Goal: Transaction & Acquisition: Purchase product/service

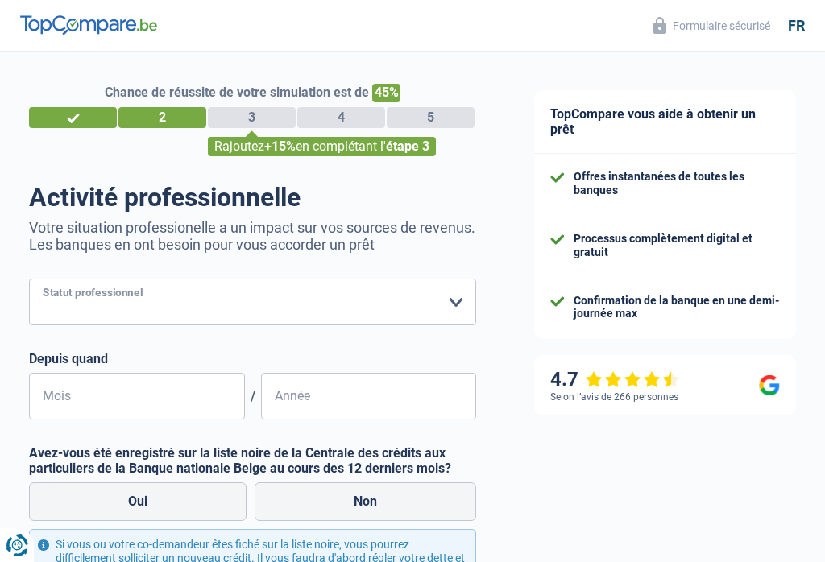
click at [454, 306] on select "Ouvrier Employé privé Employé public Invalide Indépendant Pensionné Chômeur Mut…" at bounding box center [252, 302] width 447 height 47
select select "privateEmployee"
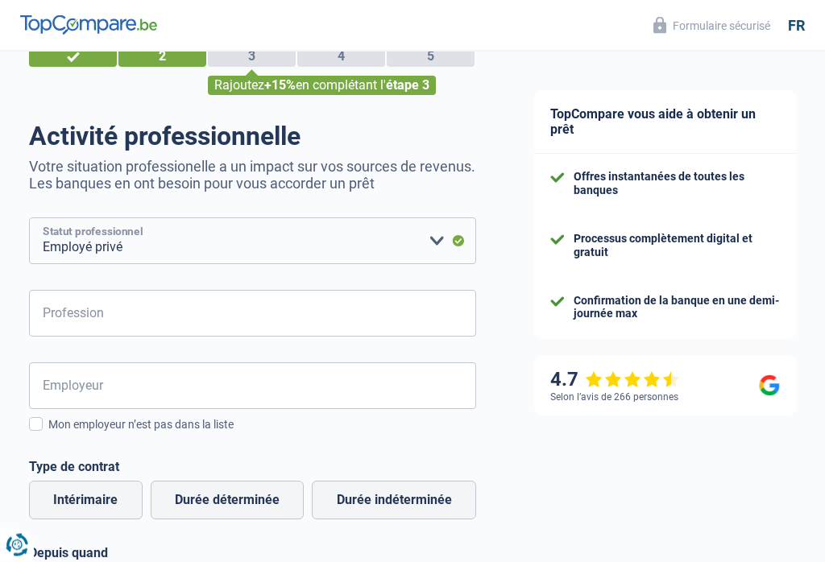
scroll to position [60, 0]
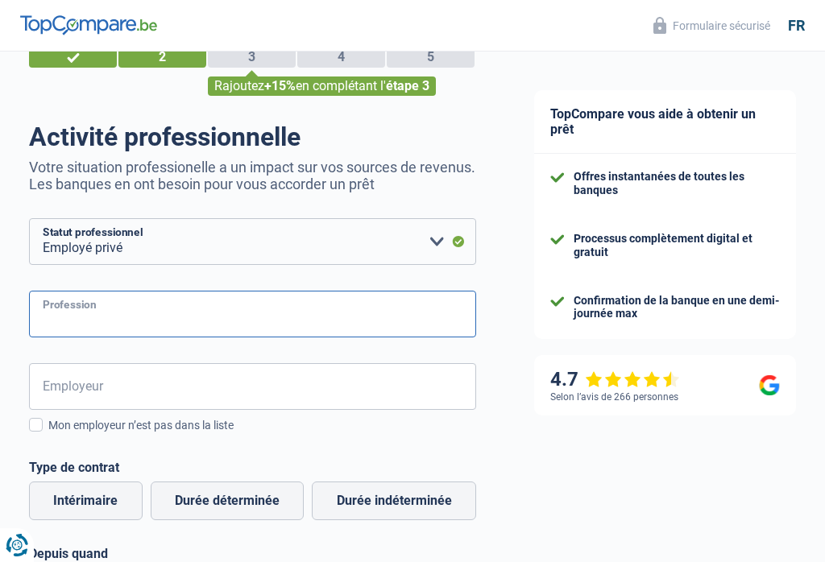
click at [371, 312] on input "Profession" at bounding box center [252, 314] width 447 height 47
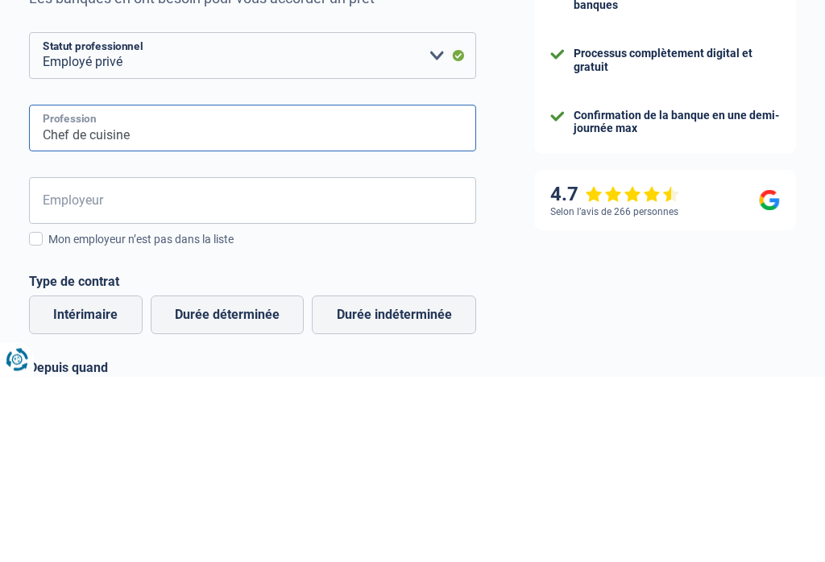
type input "Chef de cuisine"
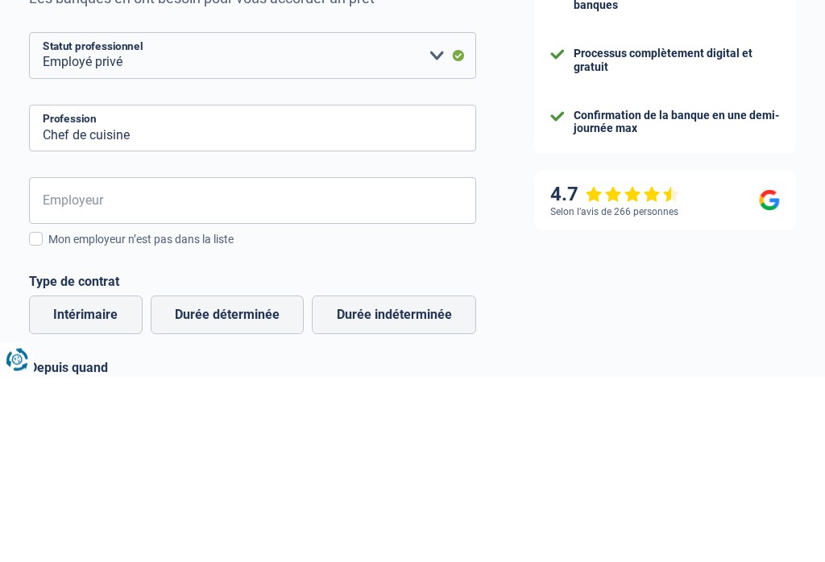
click at [389, 363] on input "Employeur" at bounding box center [252, 386] width 447 height 47
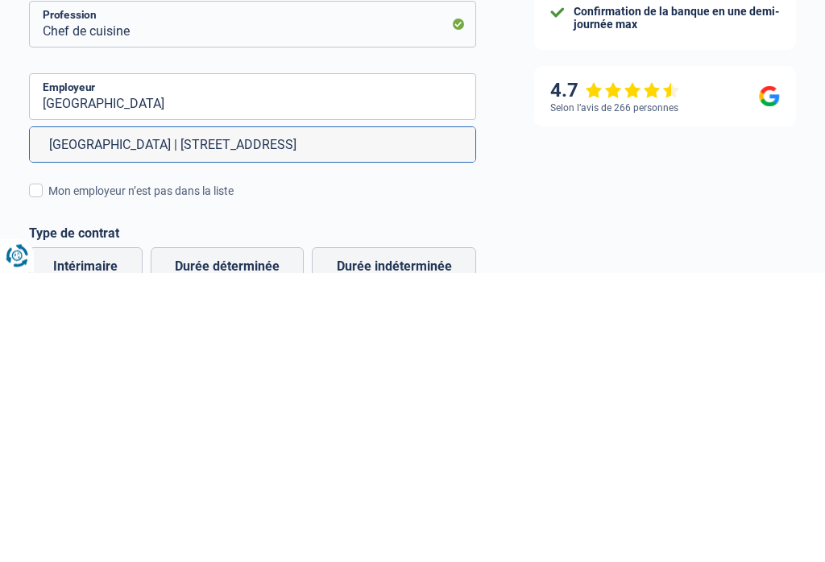
click at [592, 185] on div "TopCompare vous aide à obtenir un prêt Offres instantanées de toutes les banque…" at bounding box center [665, 506] width 320 height 1030
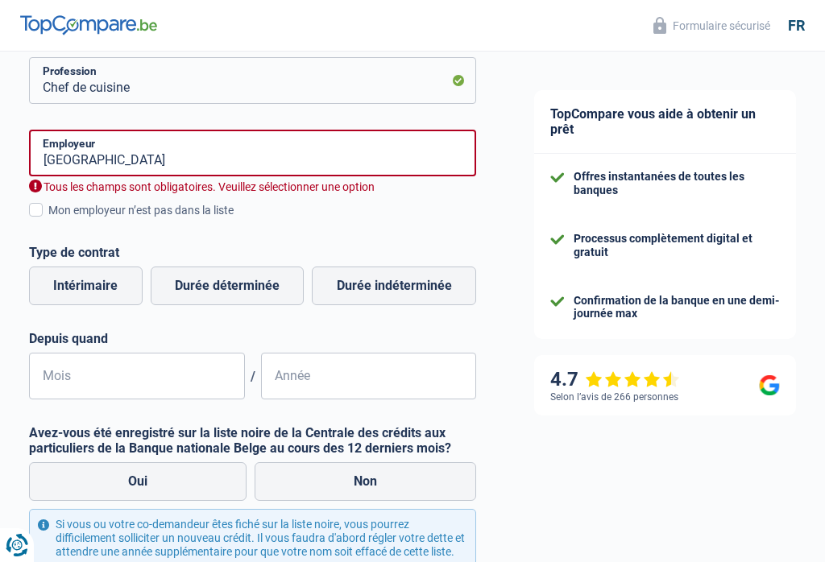
scroll to position [292, 0]
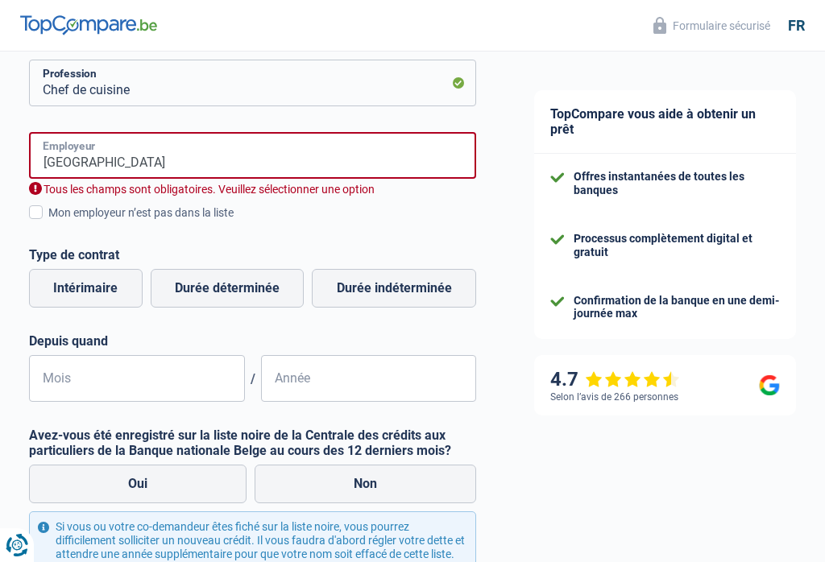
click at [364, 159] on input "[GEOGRAPHIC_DATA]" at bounding box center [252, 155] width 447 height 47
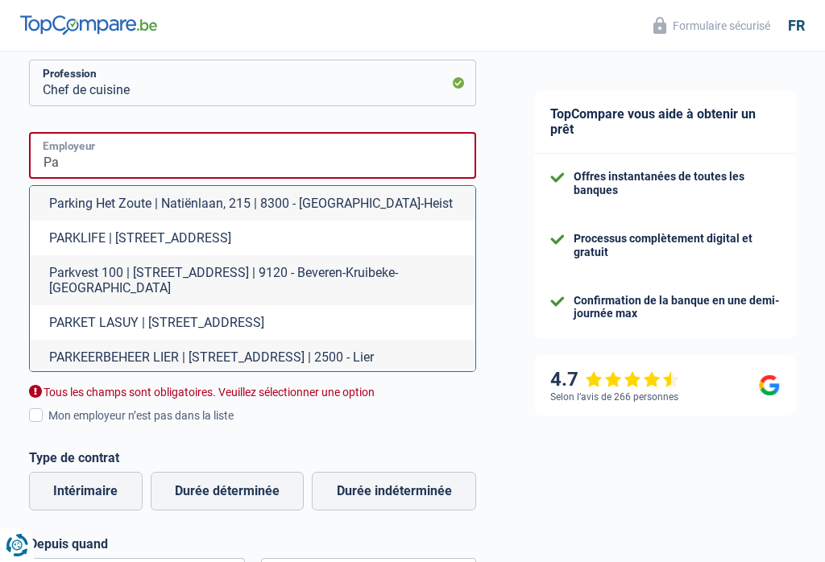
type input "P"
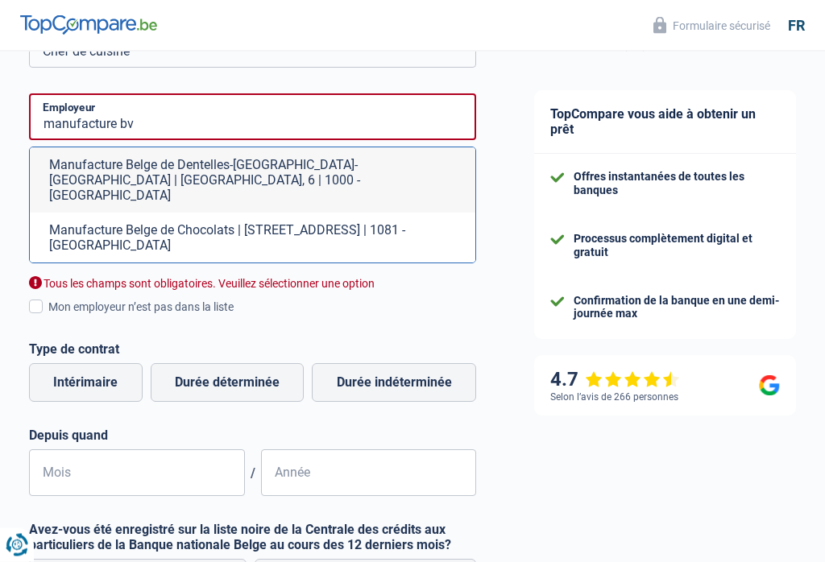
scroll to position [327, 0]
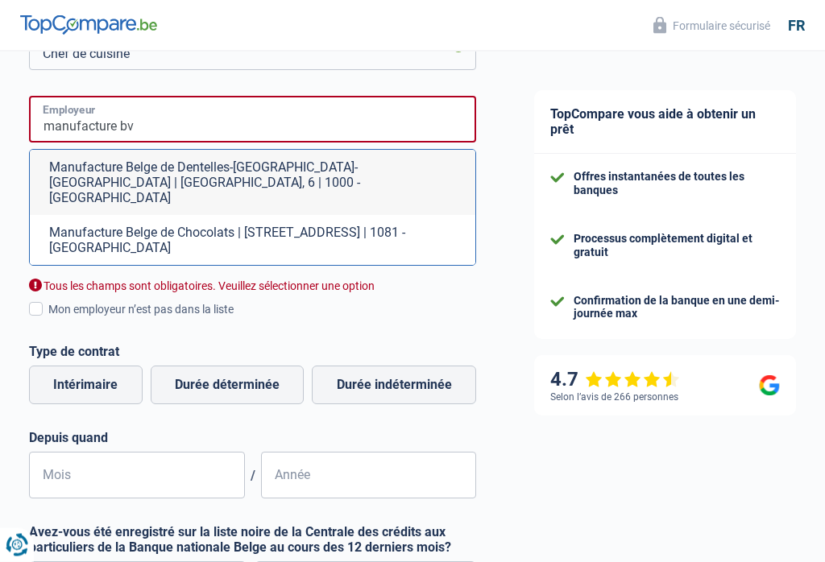
type input "manufacture bv"
click at [221, 279] on div "Tous les champs sont obligatoires. Veuillez sélectionner une option" at bounding box center [252, 286] width 447 height 15
click at [191, 302] on div "Mon employeur n’est pas dans la liste" at bounding box center [262, 310] width 428 height 17
click at [48, 319] on input "Mon employeur n’est pas dans la liste" at bounding box center [48, 319] width 0 height 0
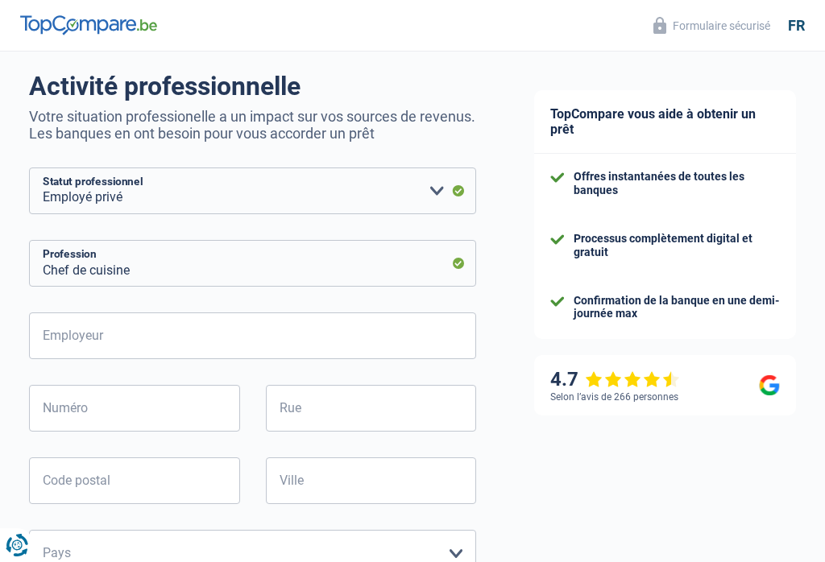
scroll to position [131, 0]
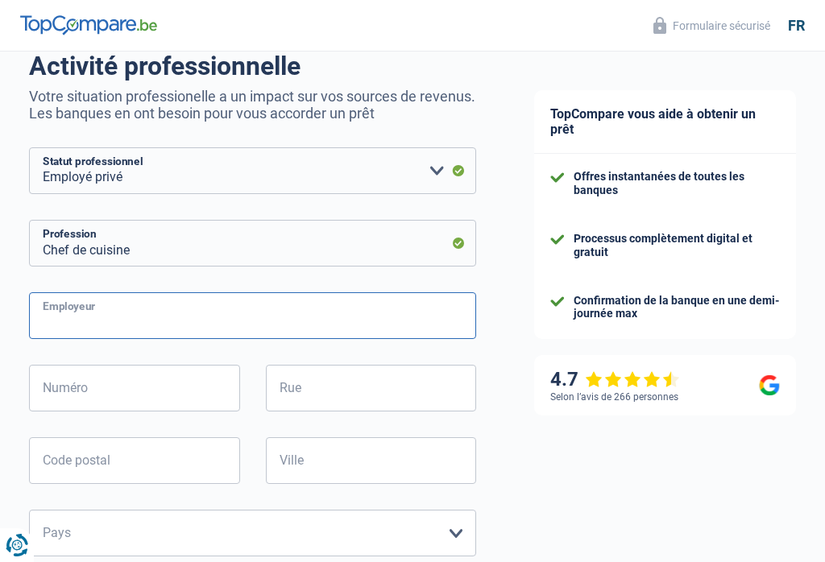
click at [355, 313] on input "Employeur" at bounding box center [252, 315] width 447 height 47
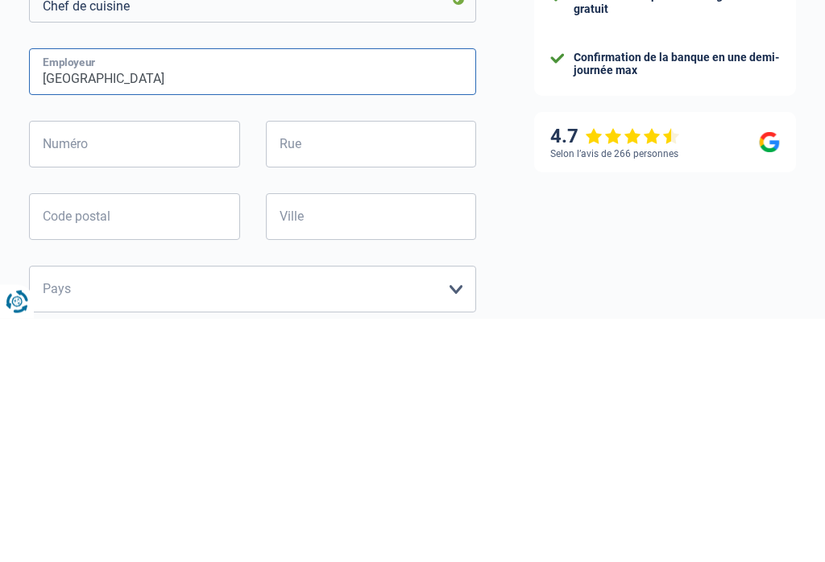
type input "[GEOGRAPHIC_DATA]"
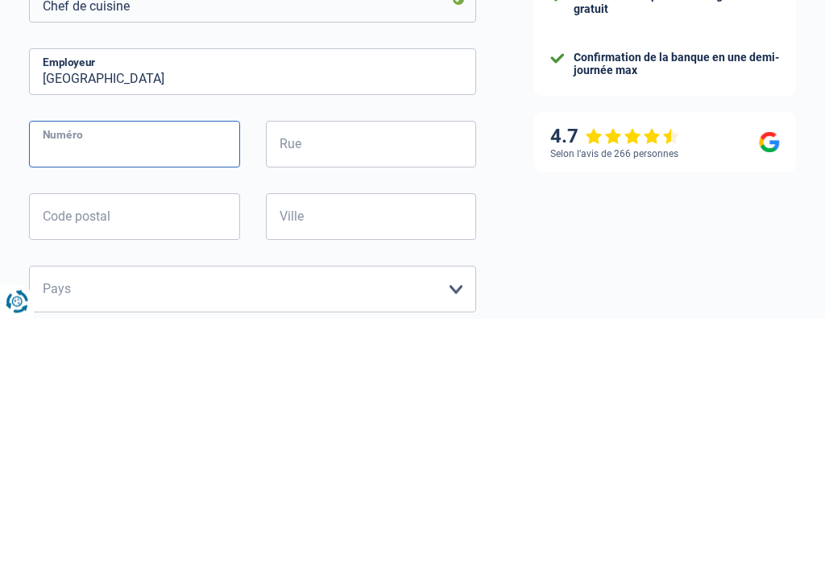
click at [169, 365] on input "Numéro" at bounding box center [134, 388] width 211 height 47
type input "6"
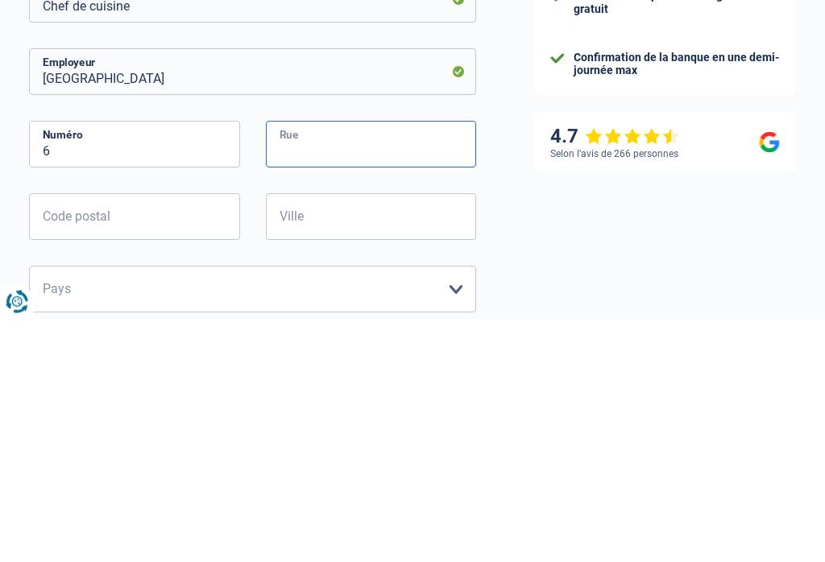
click at [385, 365] on input "Rue" at bounding box center [371, 388] width 211 height 47
type input "Rooiplein"
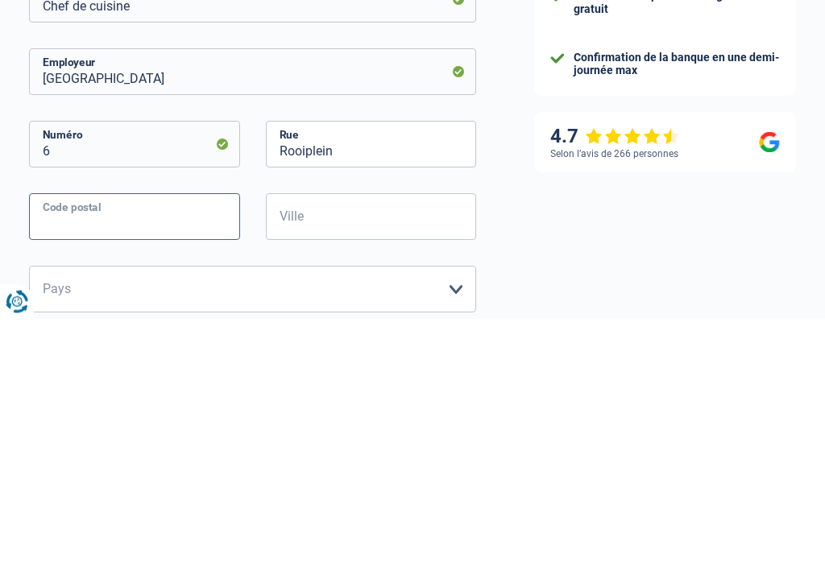
click at [146, 437] on input "Code postal" at bounding box center [134, 460] width 211 height 47
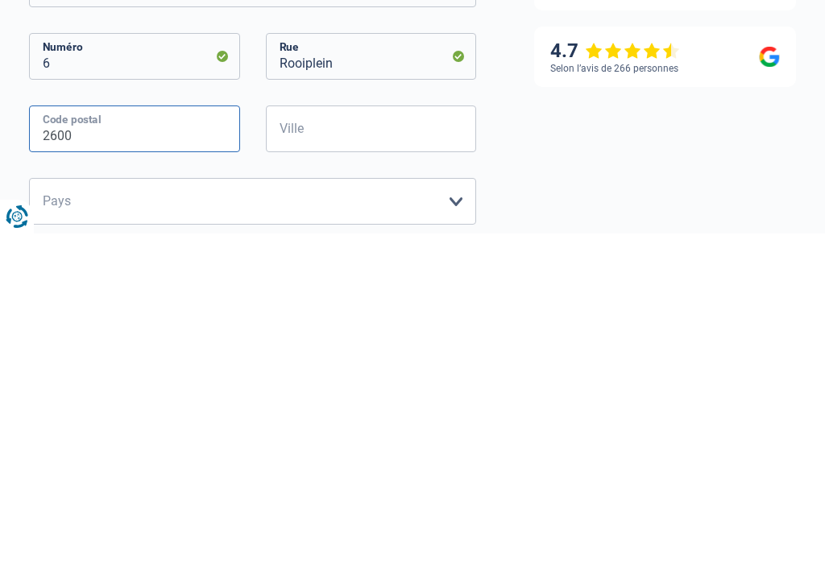
type input "2600"
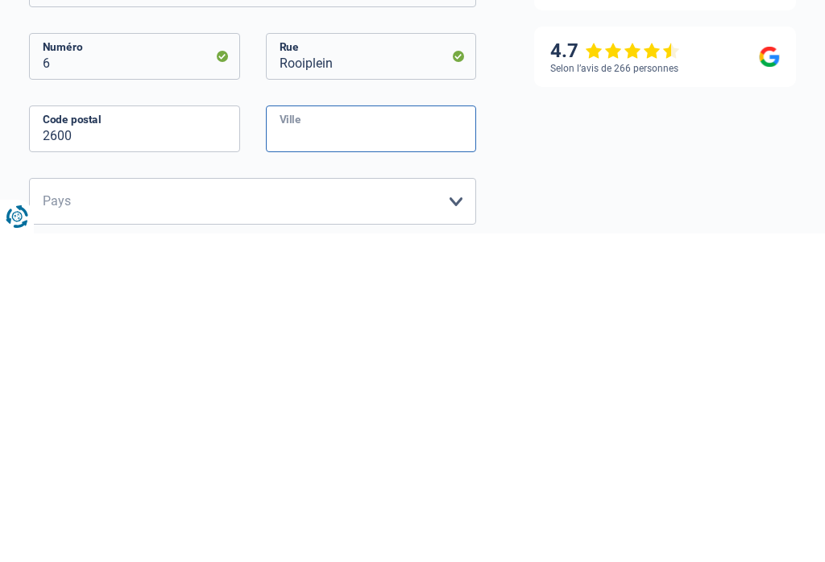
click at [422, 434] on input "Ville" at bounding box center [371, 457] width 211 height 47
type input "Berchem"
click at [475, 507] on select "[GEOGRAPHIC_DATA] [GEOGRAPHIC_DATA] [GEOGRAPHIC_DATA] [GEOGRAPHIC_DATA] [GEOGRA…" at bounding box center [252, 530] width 447 height 47
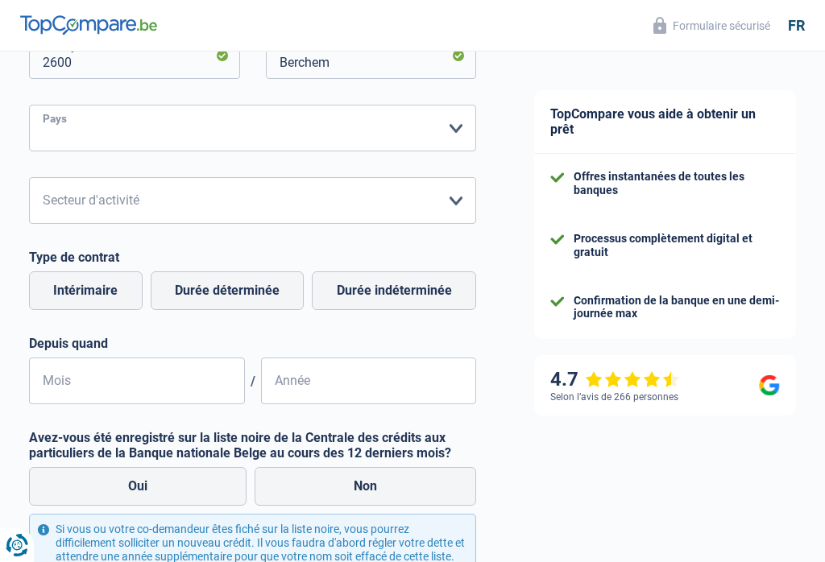
select select "BE"
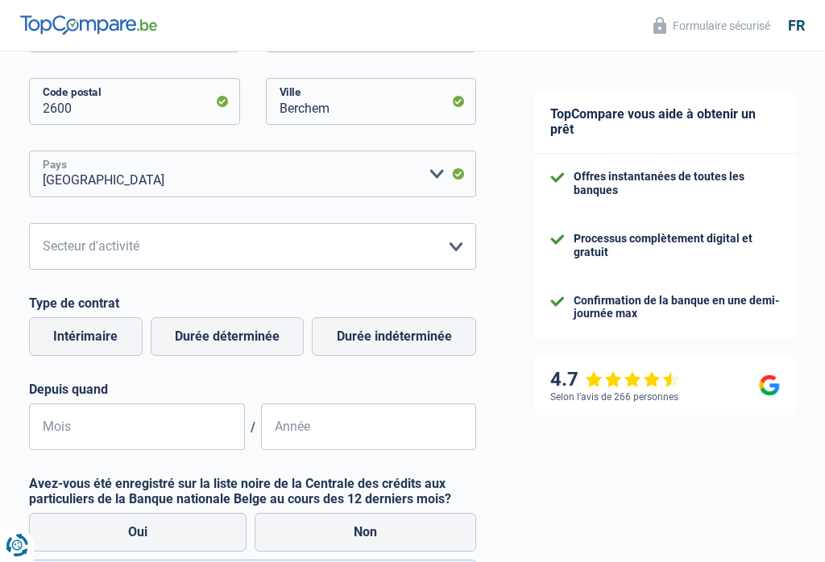
scroll to position [490, 0]
click at [453, 238] on select "Agriculture/Pêche Industrie Horeca Courier/Fitness/Taxi Construction Banques/As…" at bounding box center [252, 247] width 447 height 47
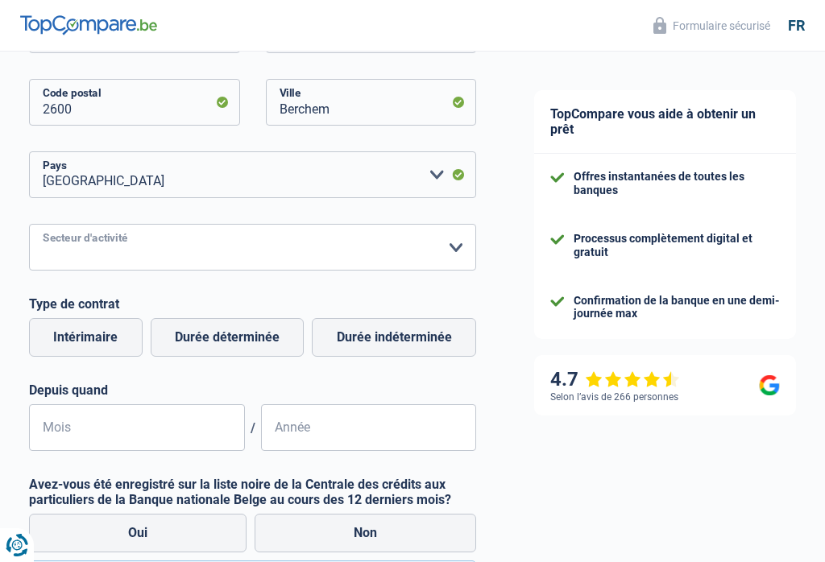
select select "hrc"
click at [414, 341] on label "Durée indéterminée" at bounding box center [394, 337] width 164 height 39
click at [414, 341] on input "Durée indéterminée" at bounding box center [394, 337] width 164 height 39
radio input "true"
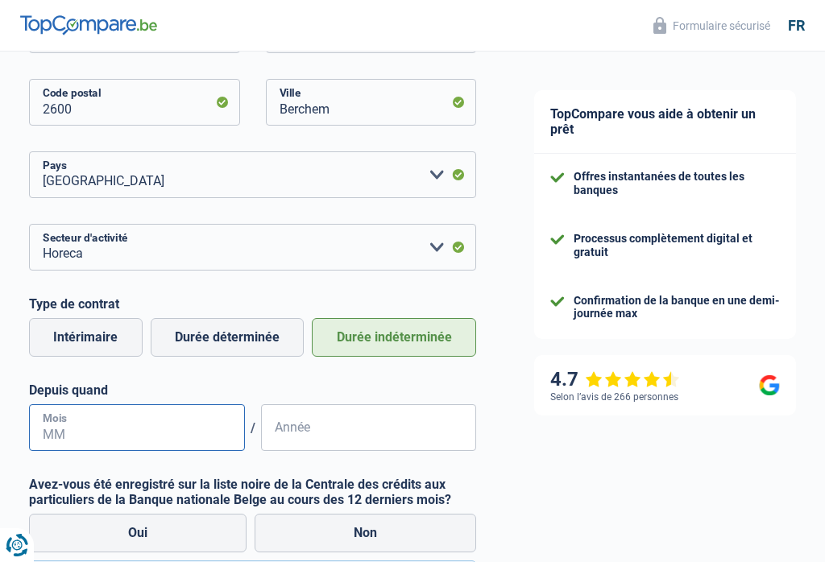
click at [182, 432] on input "Mois" at bounding box center [137, 427] width 216 height 47
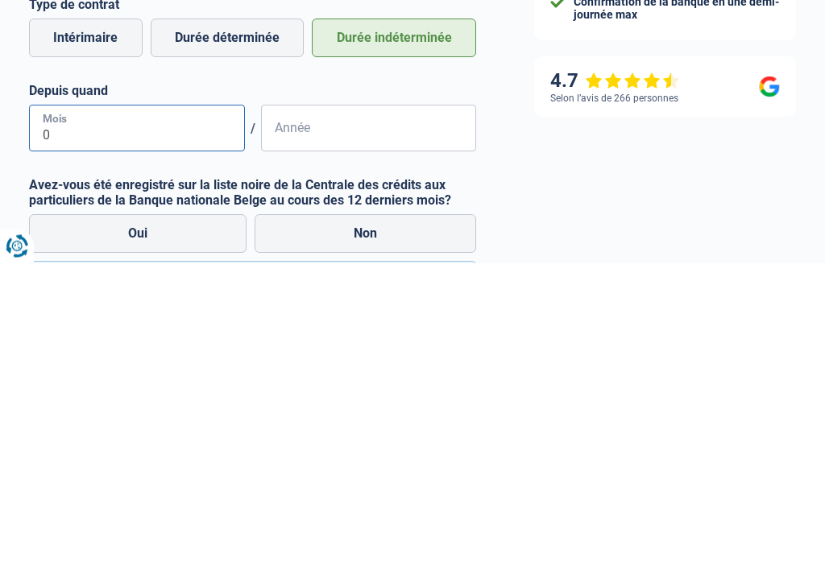
type input "04"
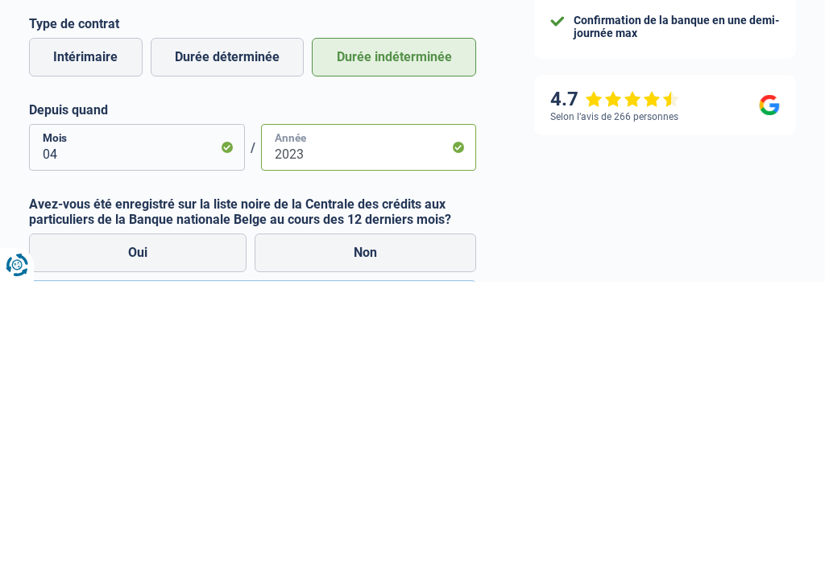
type input "2023"
click at [635, 201] on div "TopCompare vous aide à obtenir un prêt Offres instantanées de toutes les banque…" at bounding box center [665, 182] width 320 height 1240
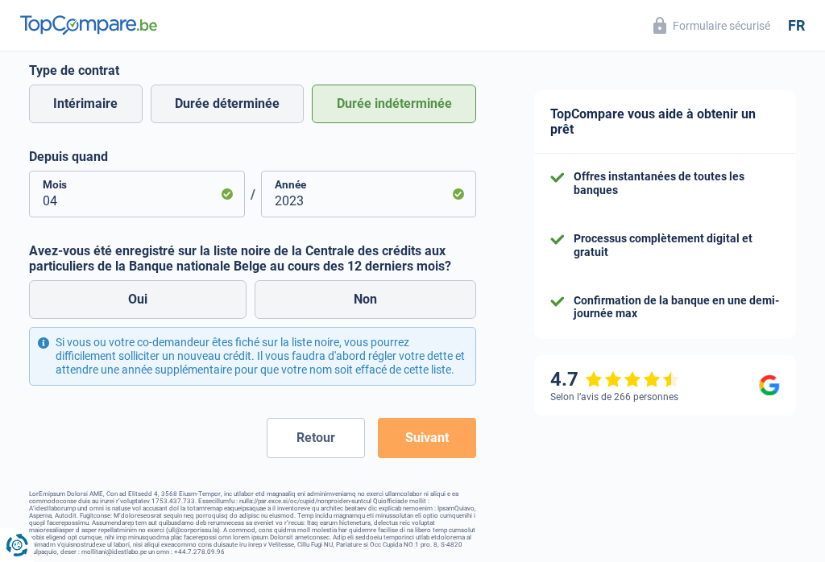
click at [403, 290] on label "Non" at bounding box center [364, 299] width 221 height 39
click at [403, 290] on input "Non" at bounding box center [364, 299] width 221 height 39
radio input "true"
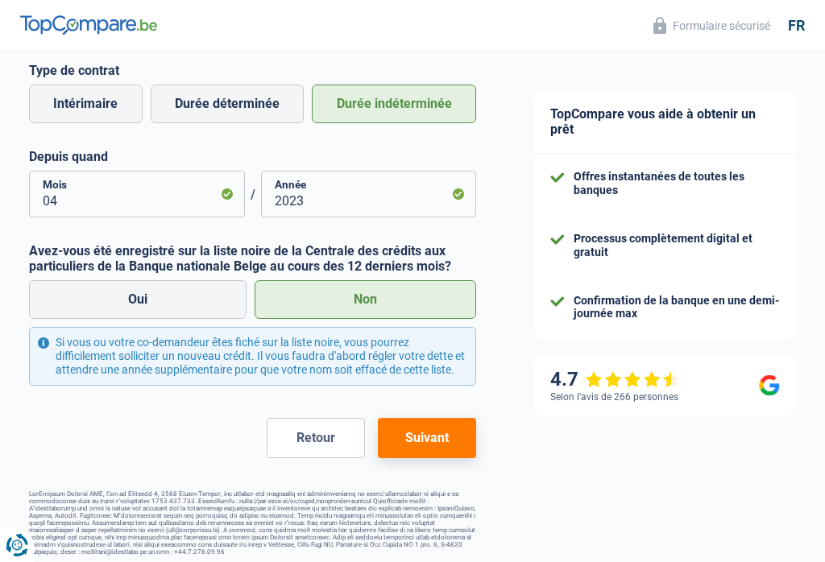
click at [429, 456] on button "Suivant" at bounding box center [427, 438] width 98 height 40
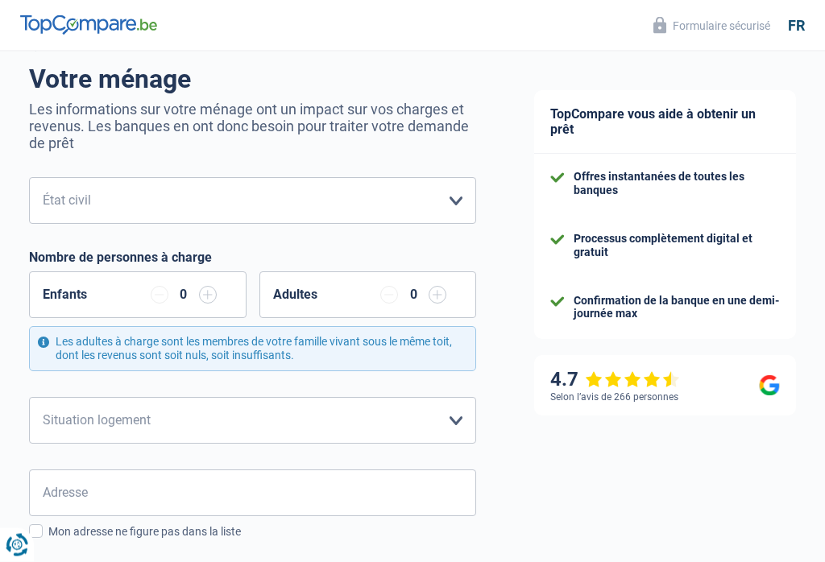
scroll to position [136, 0]
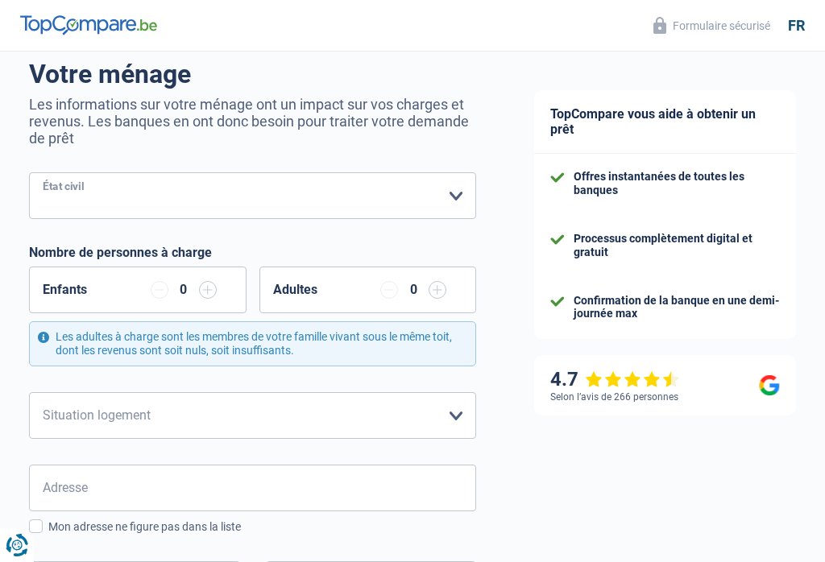
click at [443, 194] on select "[PERSON_NAME](e) Cohabitant(e) légal(e) Divorcé(e) Veuf(ve) Séparé (de fait) Ve…" at bounding box center [252, 195] width 447 height 47
select select "single"
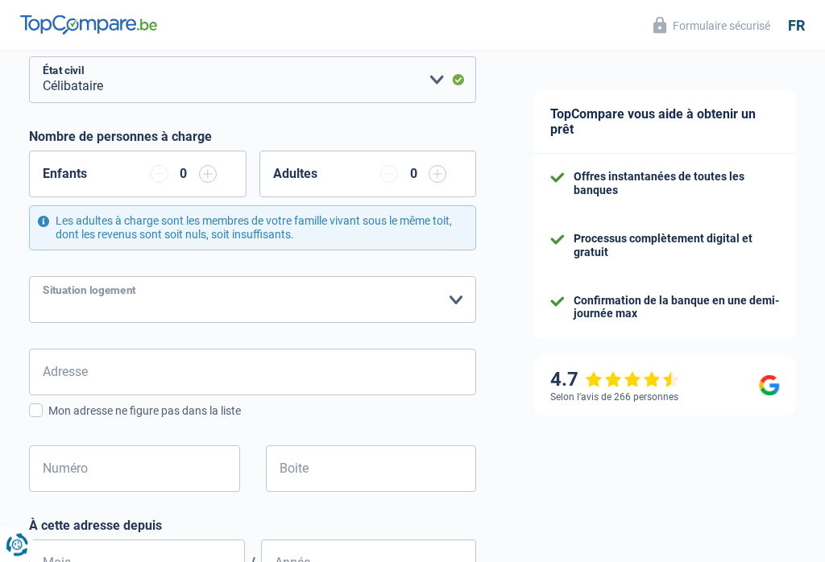
click at [449, 294] on select "Locataire Propriétaire avec prêt hypothécaire Propriétaire sans prêt hypothécai…" at bounding box center [252, 300] width 447 height 47
select select "rents"
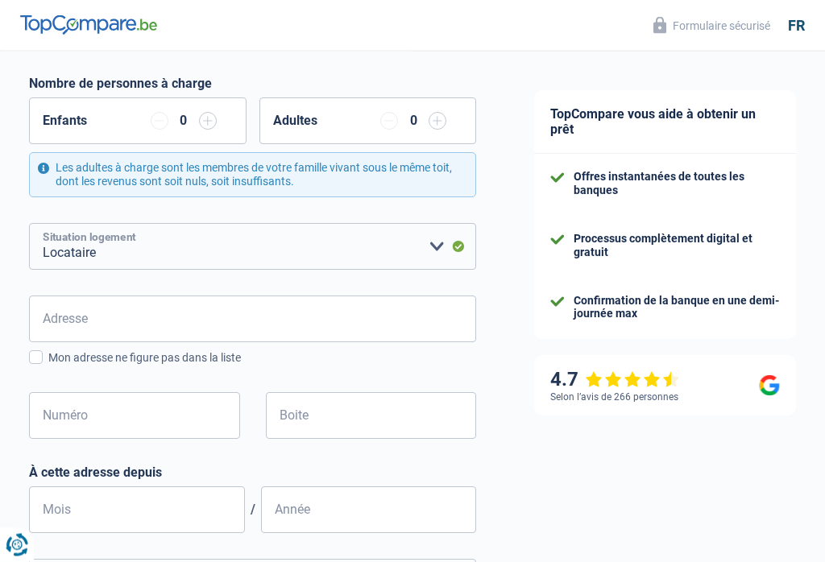
scroll to position [305, 0]
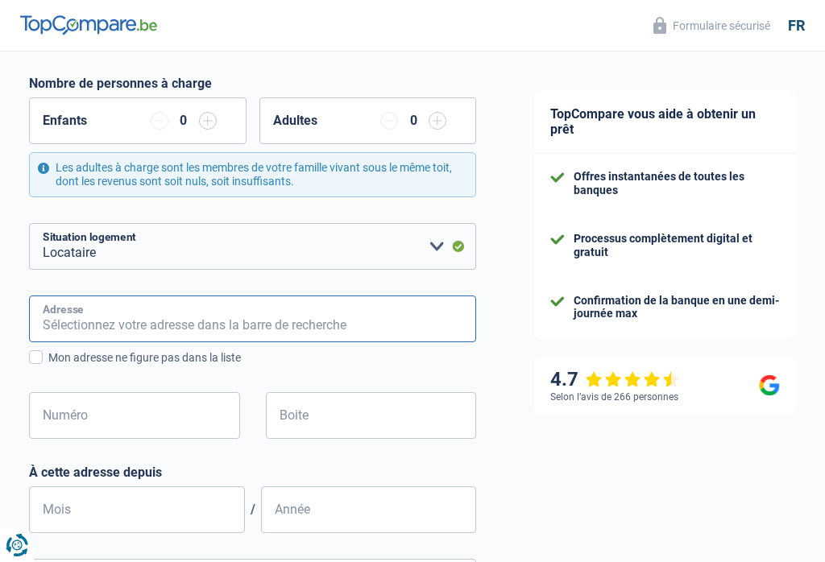
click at [337, 322] on input "Adresse" at bounding box center [252, 319] width 447 height 47
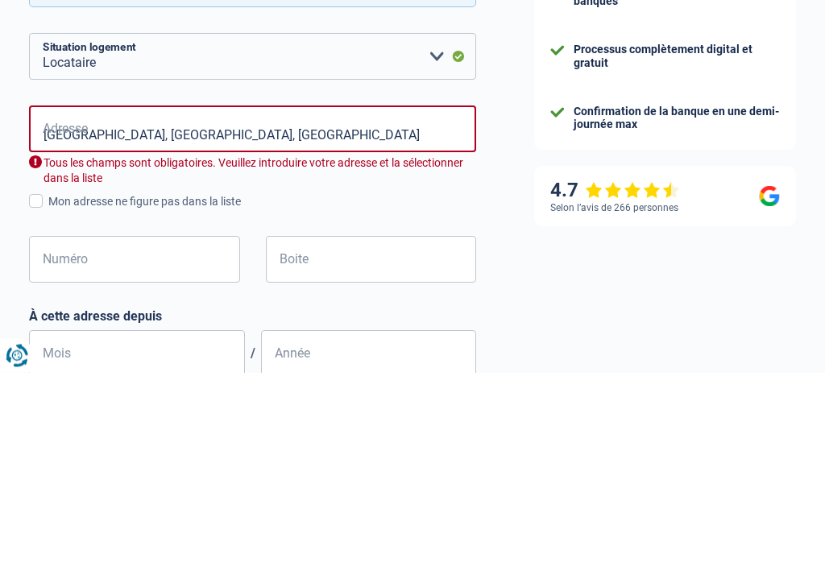
scroll to position [495, 0]
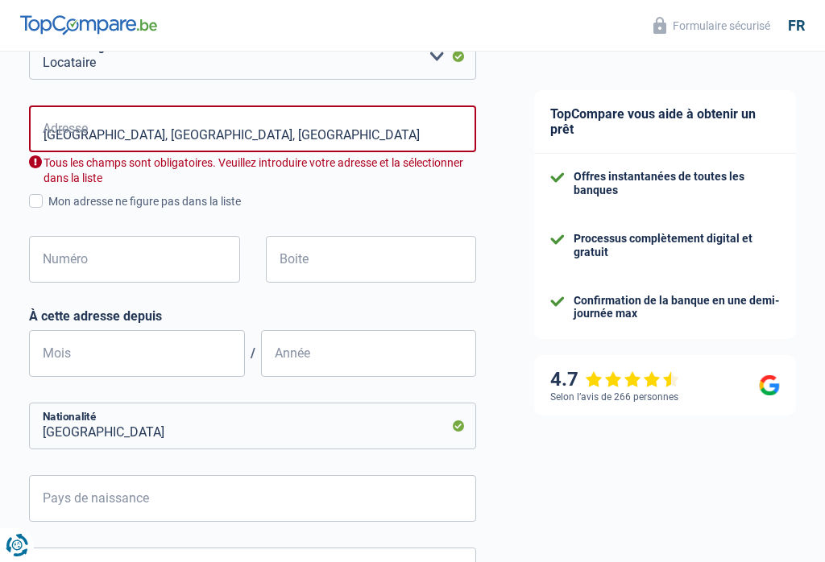
type input "Bordeauxstraat, 2000, [GEOGRAPHIC_DATA], [GEOGRAPHIC_DATA]"
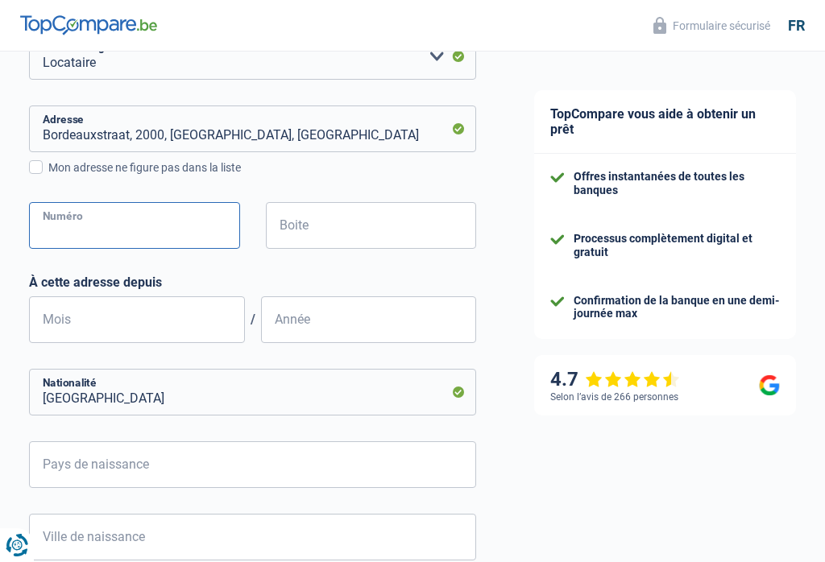
click at [208, 232] on input "Numéro" at bounding box center [134, 225] width 211 height 47
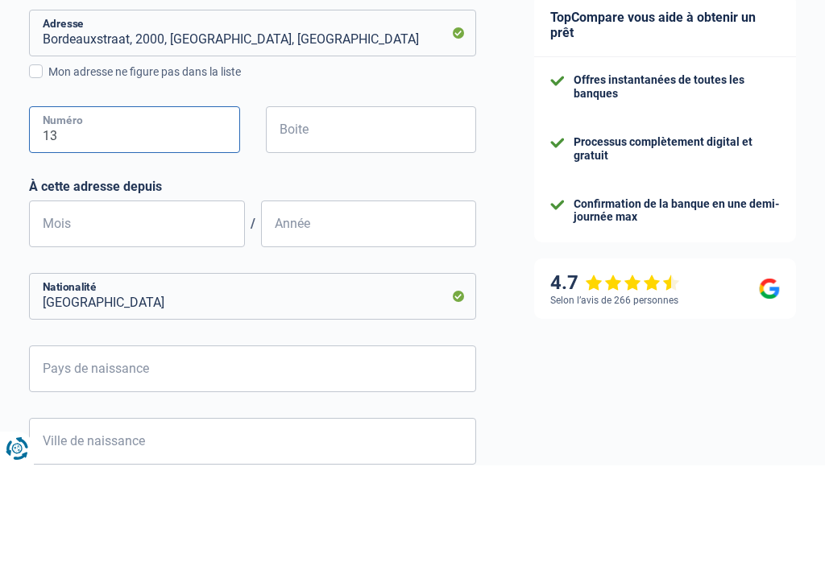
type input "13"
click at [425, 203] on input "Boite" at bounding box center [371, 226] width 211 height 47
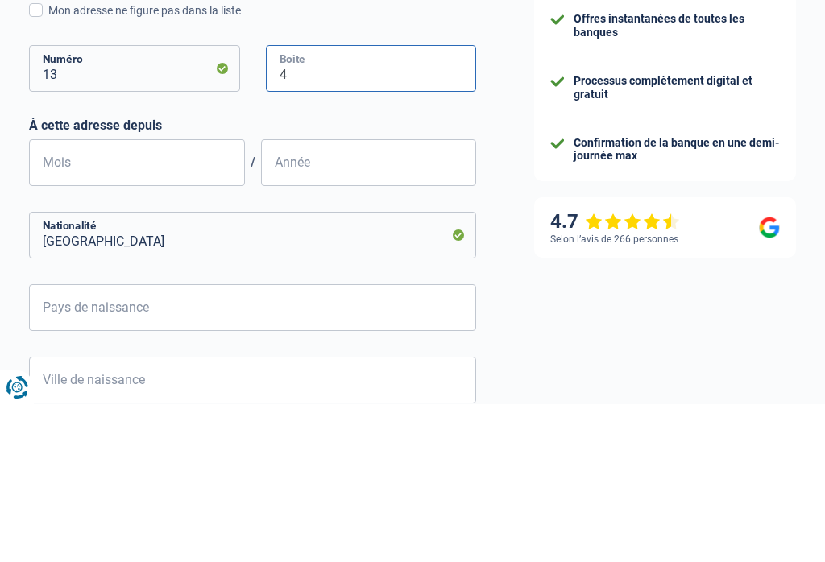
type input "4"
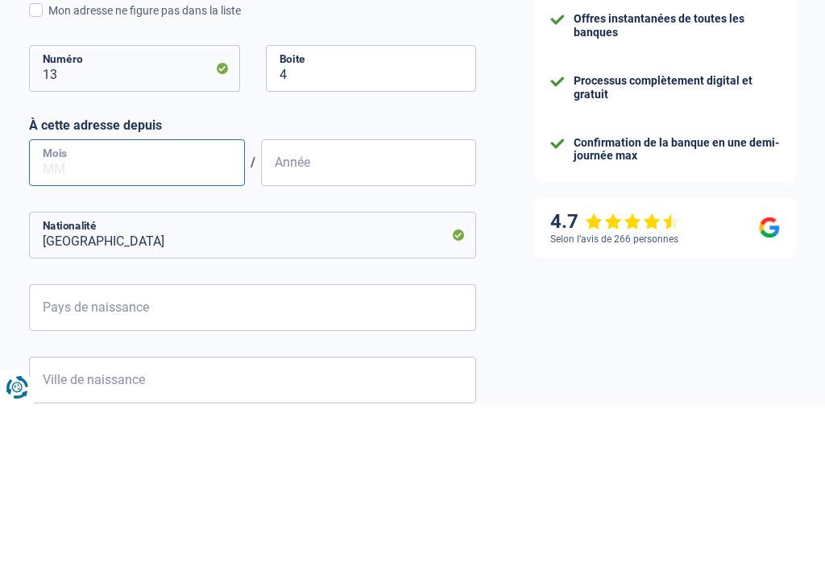
click at [185, 297] on input "Mois" at bounding box center [137, 320] width 216 height 47
type input "03"
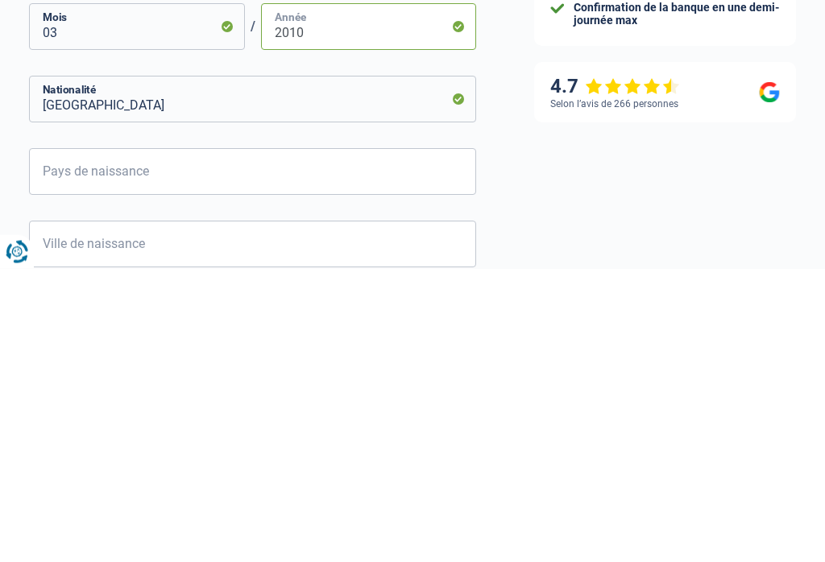
type input "2010"
click at [423, 370] on input "[GEOGRAPHIC_DATA]" at bounding box center [252, 393] width 447 height 47
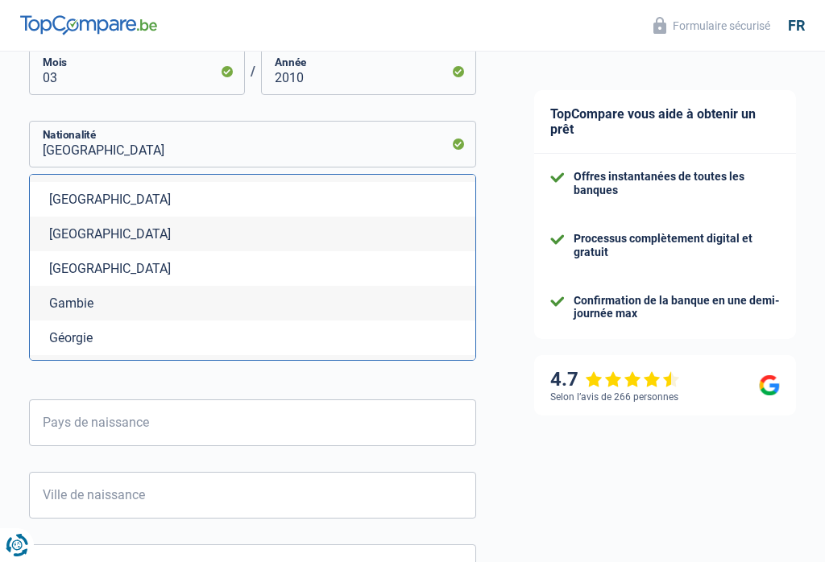
scroll to position [2156, 0]
click at [298, 237] on li "[GEOGRAPHIC_DATA]" at bounding box center [252, 234] width 445 height 35
type input "[GEOGRAPHIC_DATA]"
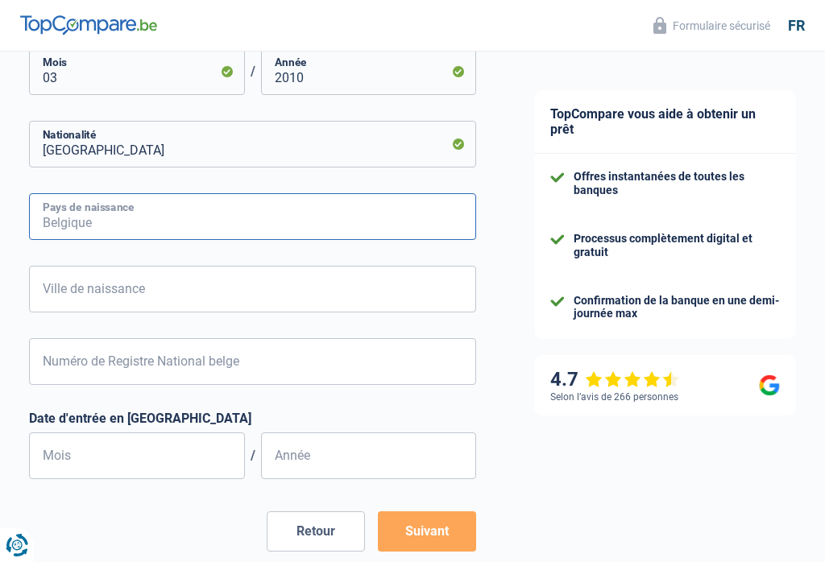
click at [373, 209] on input "Pays de naissance" at bounding box center [252, 216] width 447 height 47
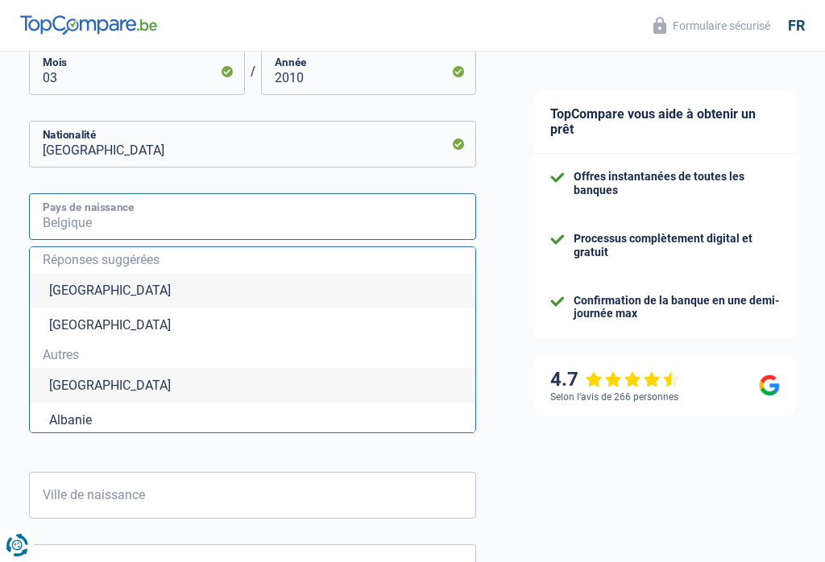
scroll to position [743, 0]
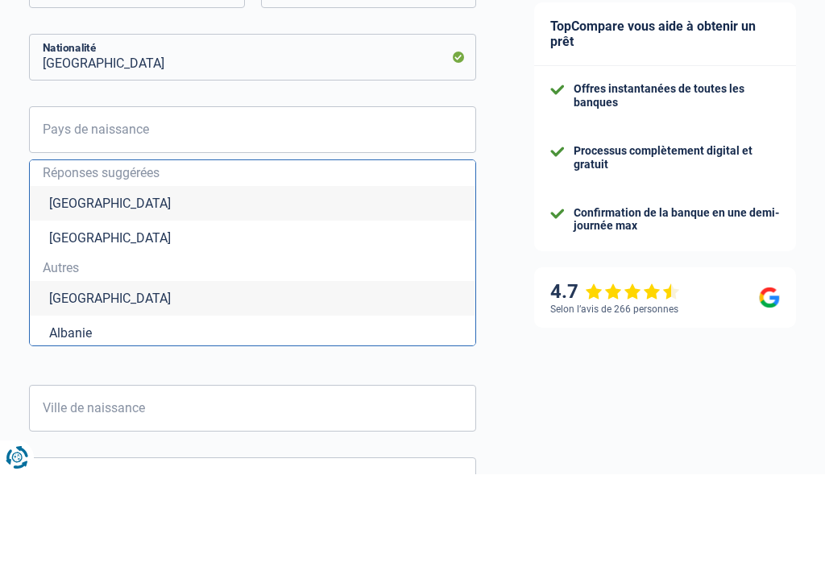
click at [534, 198] on div "Offres instantanées de toutes les banques Processus complètement digital et gra…" at bounding box center [665, 246] width 262 height 185
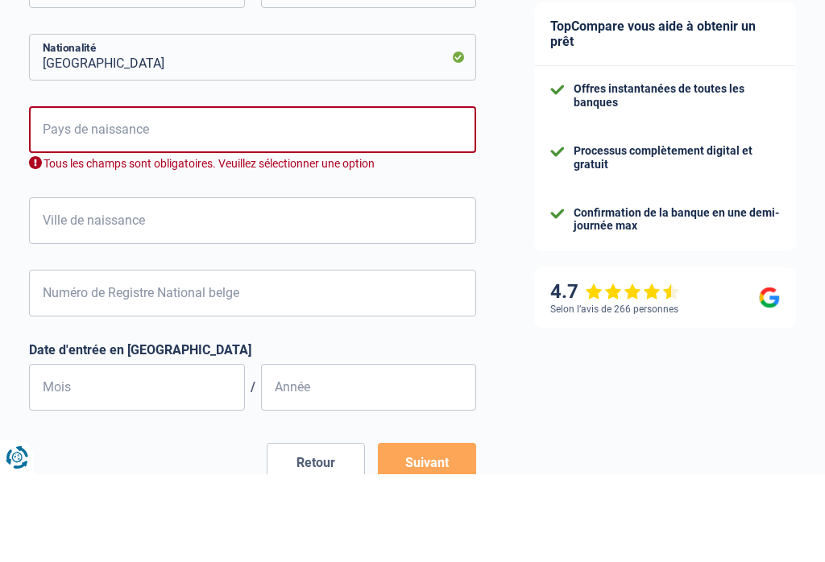
scroll to position [831, 0]
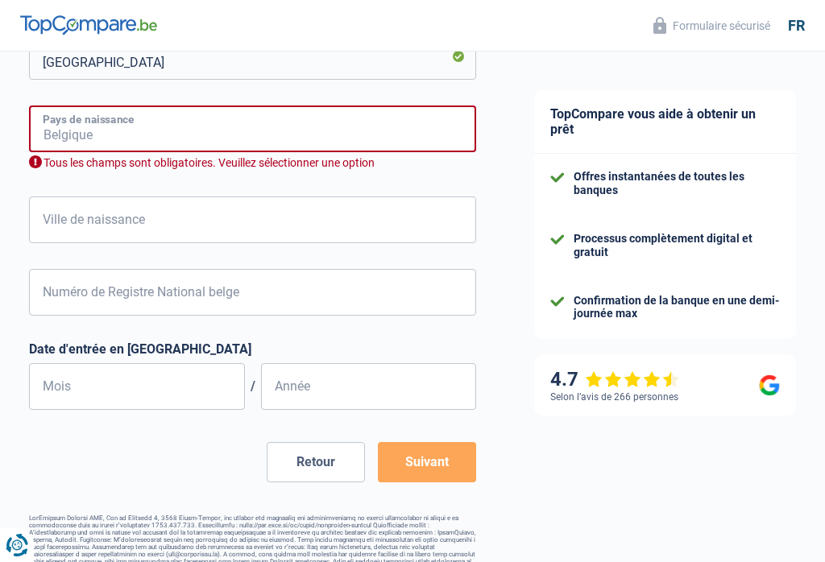
click at [412, 129] on input "Pays de naissance" at bounding box center [252, 128] width 447 height 47
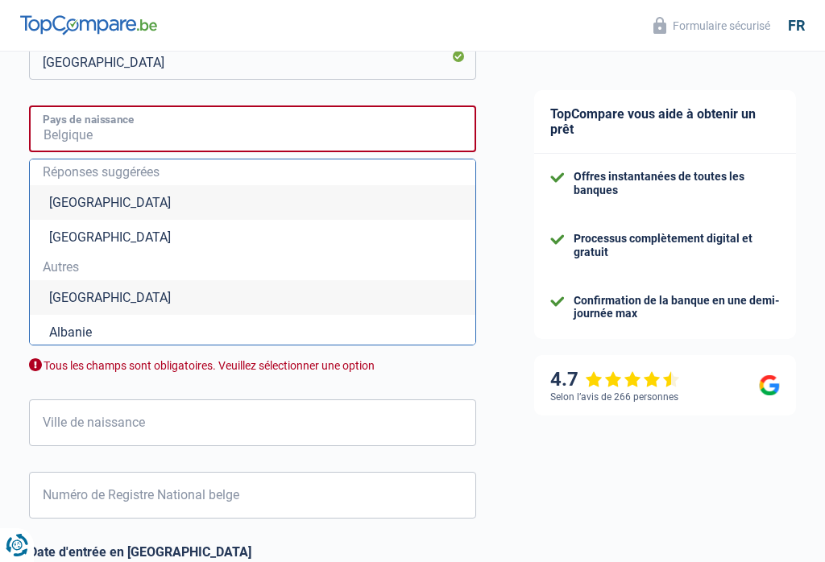
scroll to position [830, 0]
type input "T"
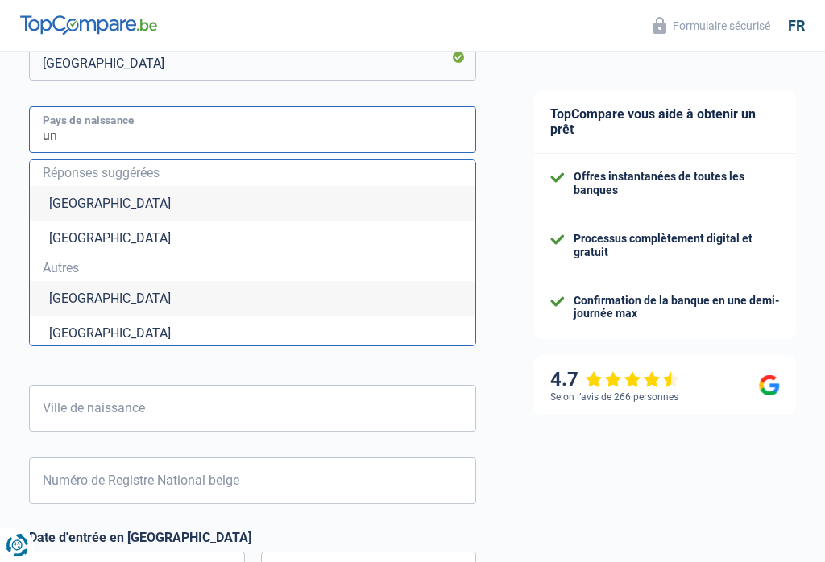
type input "u"
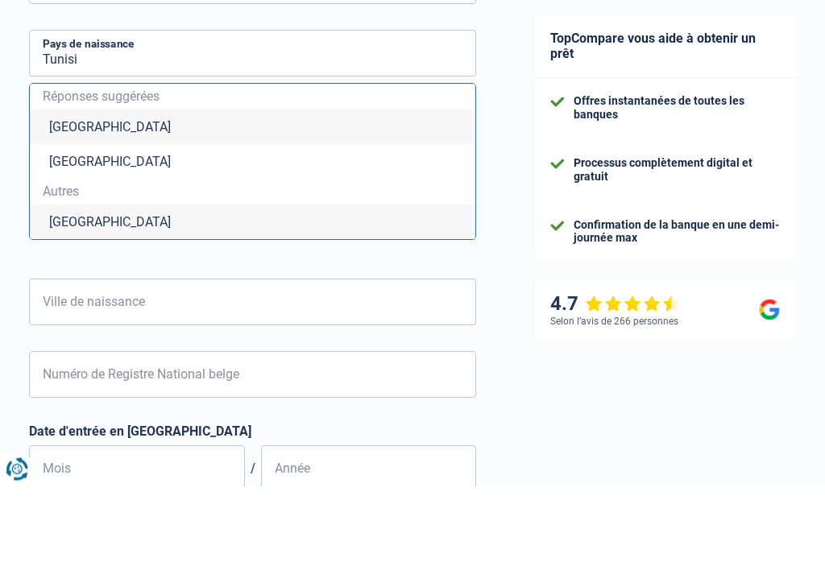
click at [356, 281] on li "[GEOGRAPHIC_DATA]" at bounding box center [252, 298] width 445 height 35
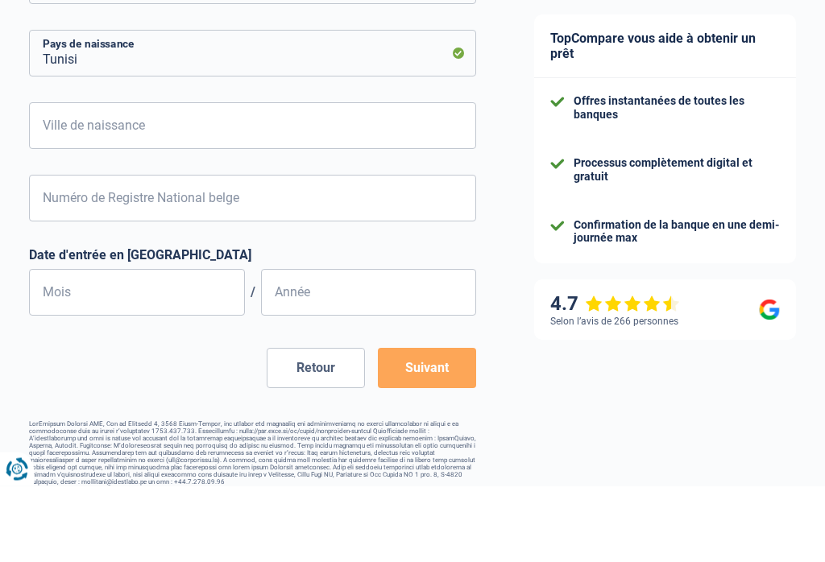
type input "[GEOGRAPHIC_DATA]"
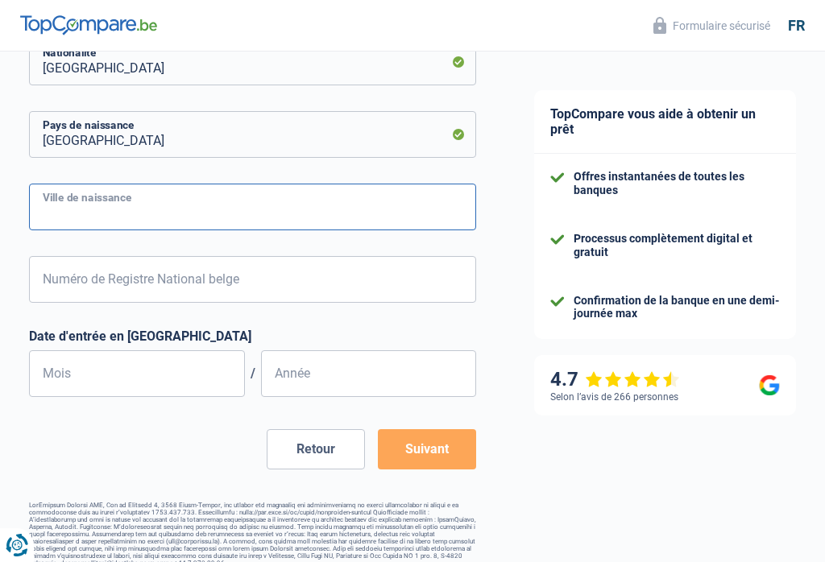
click at [407, 206] on input "Ville de naissance" at bounding box center [252, 207] width 447 height 47
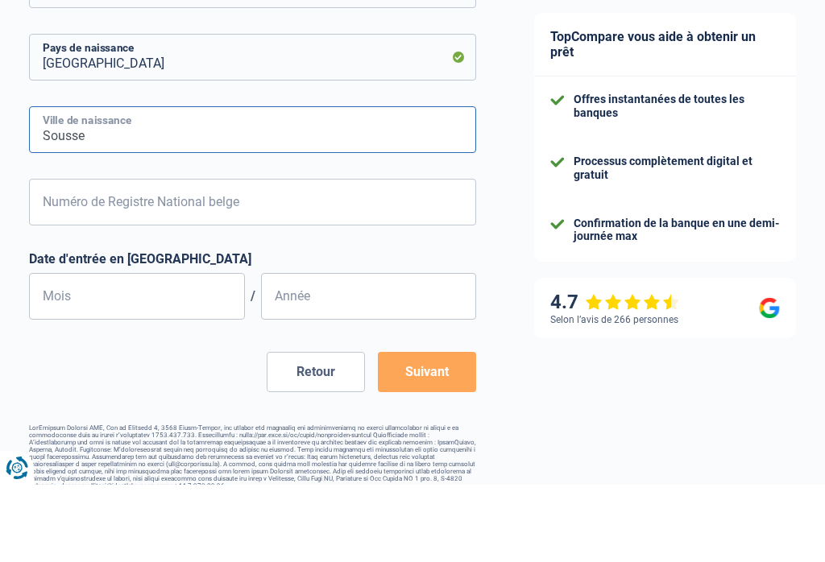
type input "Sousse"
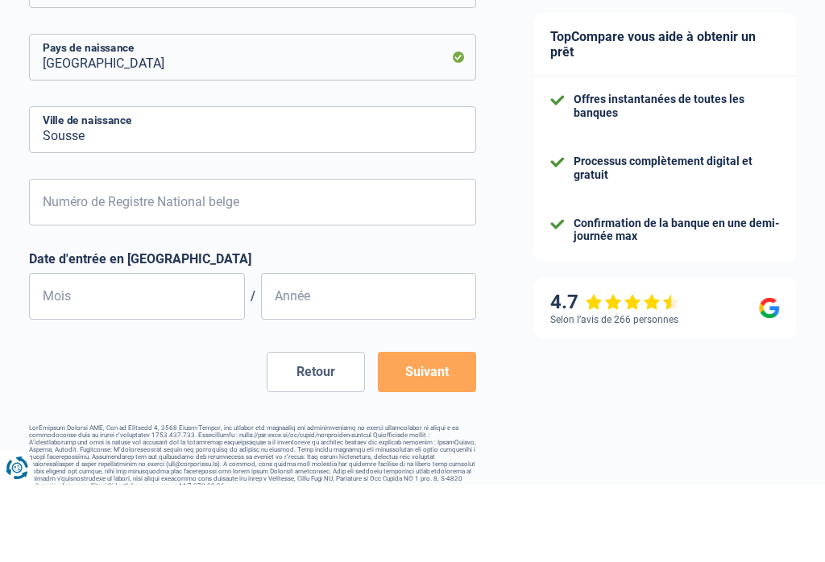
click at [399, 256] on input "Numéro de Registre National belge" at bounding box center [252, 279] width 447 height 47
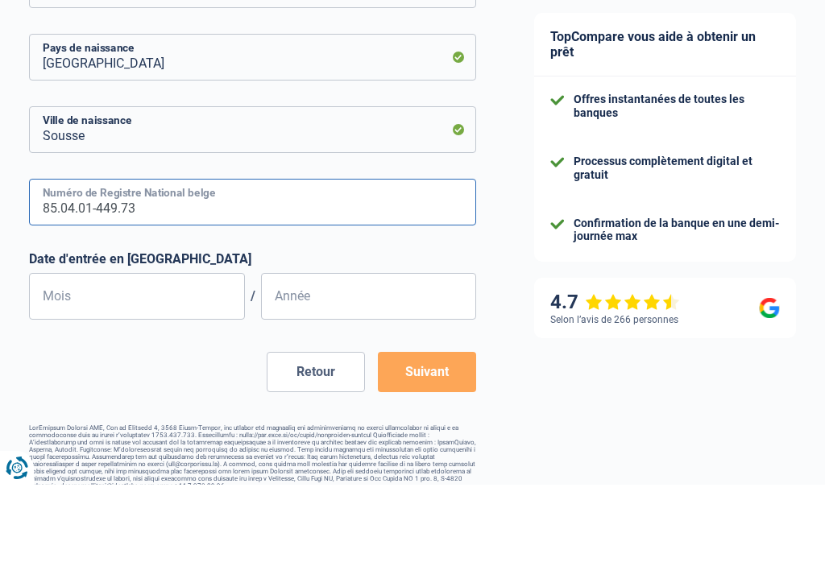
type input "85.04.01-449.73"
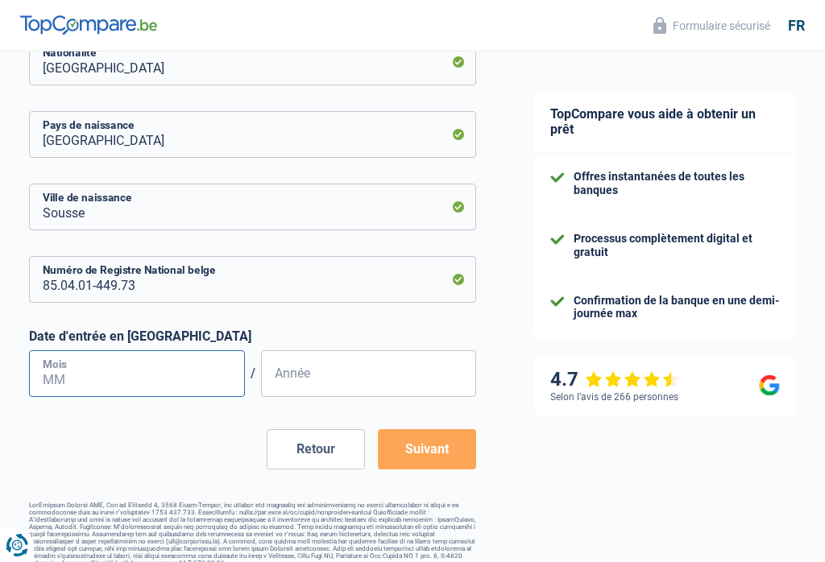
click at [201, 376] on input "Mois" at bounding box center [137, 373] width 216 height 47
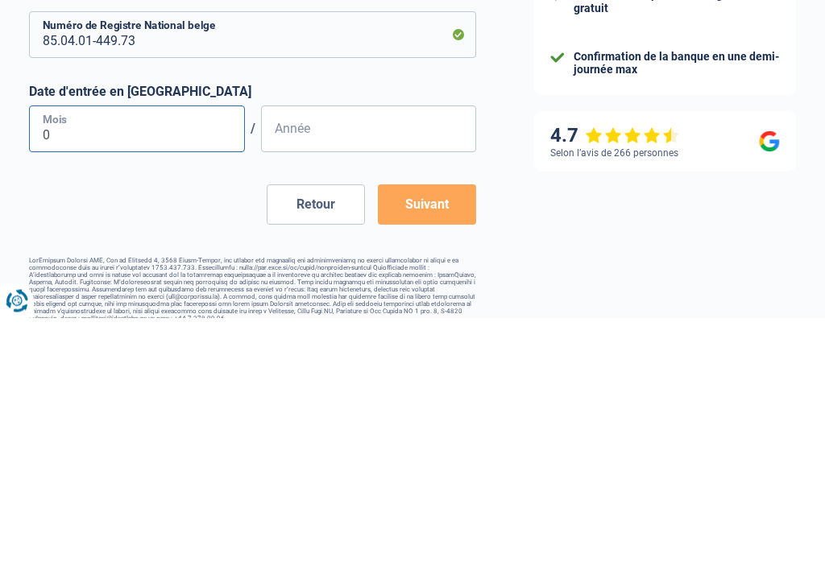
type input "01"
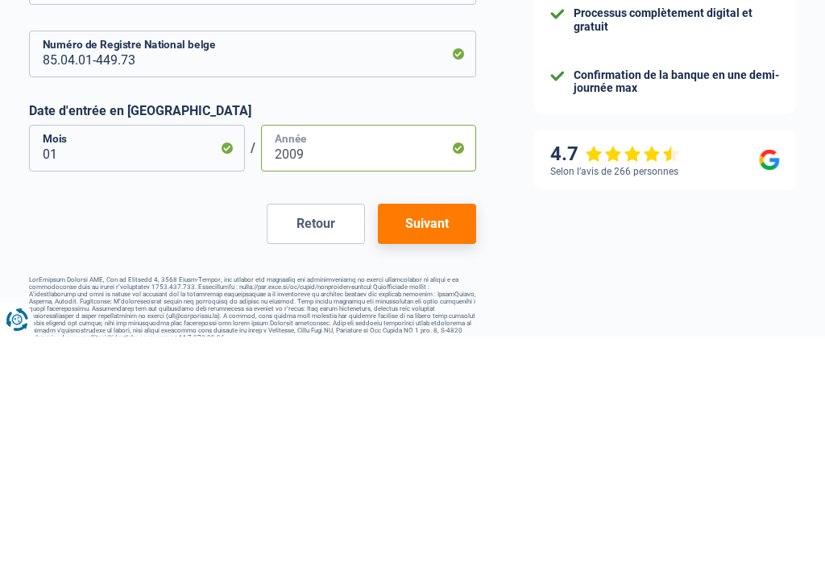
type input "2009"
click at [452, 429] on button "Suivant" at bounding box center [427, 449] width 98 height 40
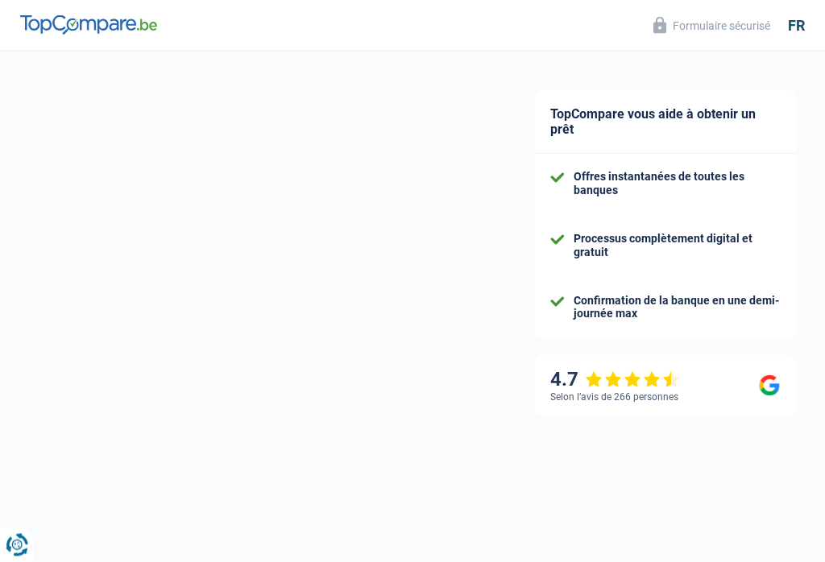
select select "netSalary"
select select "mealVouchers"
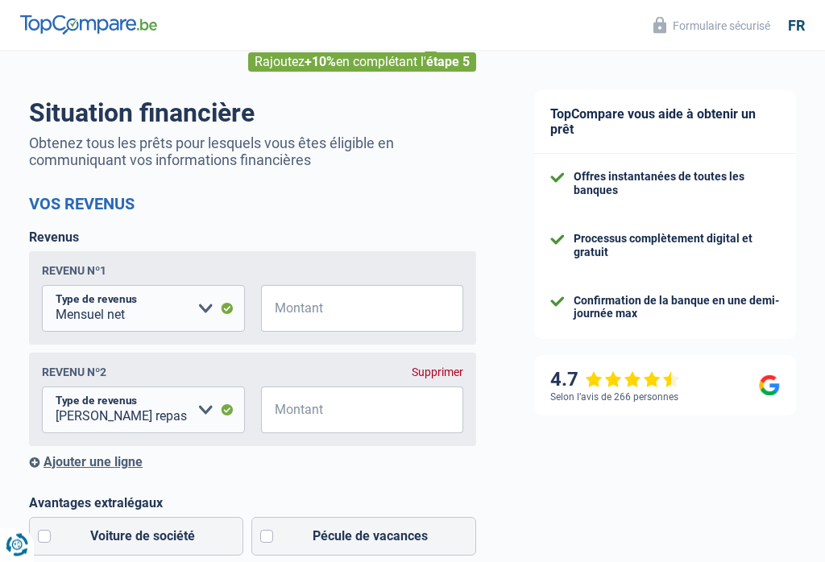
scroll to position [85, 0]
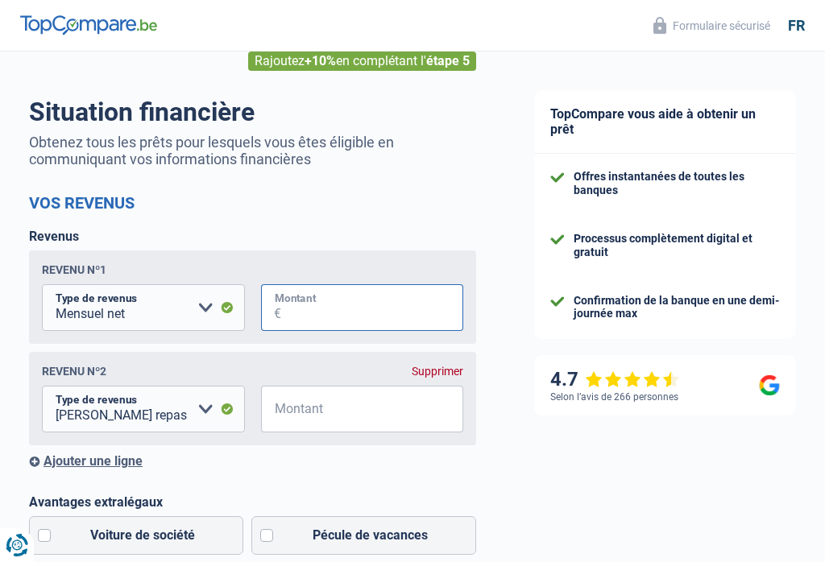
click at [373, 304] on input "Montant" at bounding box center [372, 307] width 183 height 47
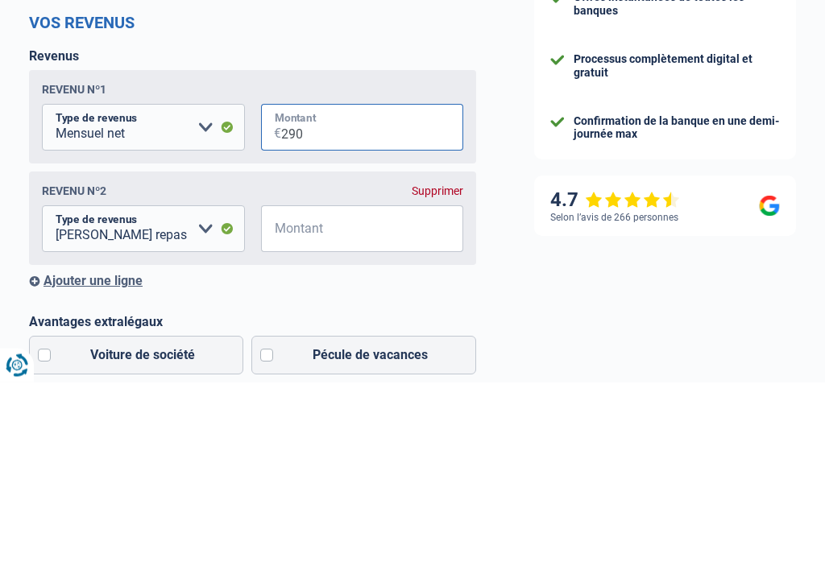
type input "2.900"
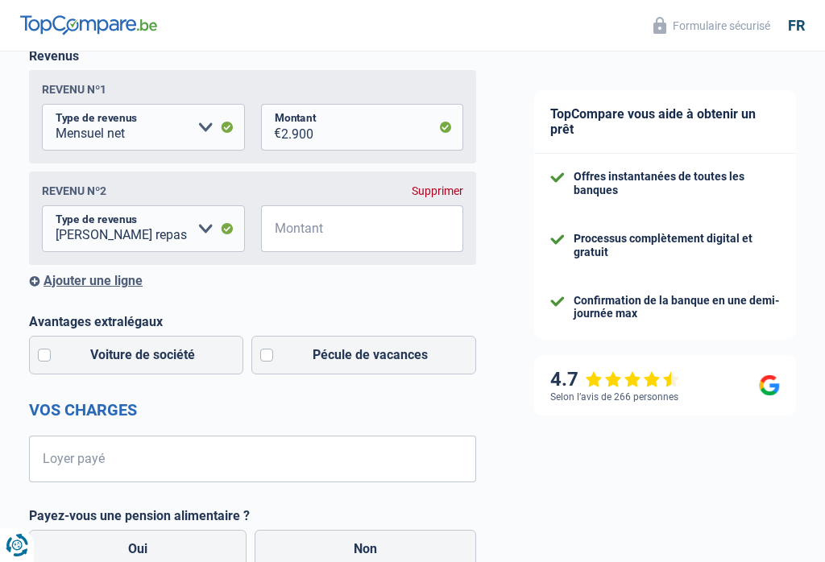
click at [445, 192] on div "Supprimer" at bounding box center [438, 190] width 52 height 13
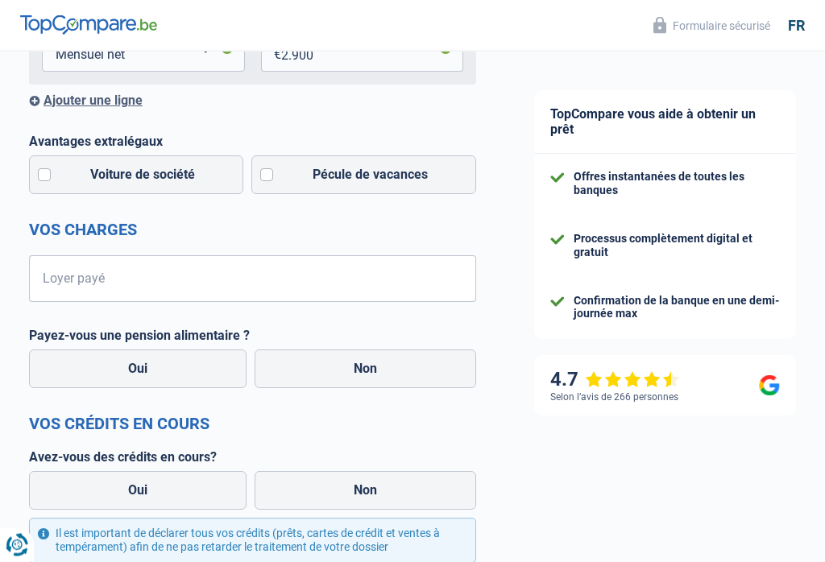
scroll to position [346, 0]
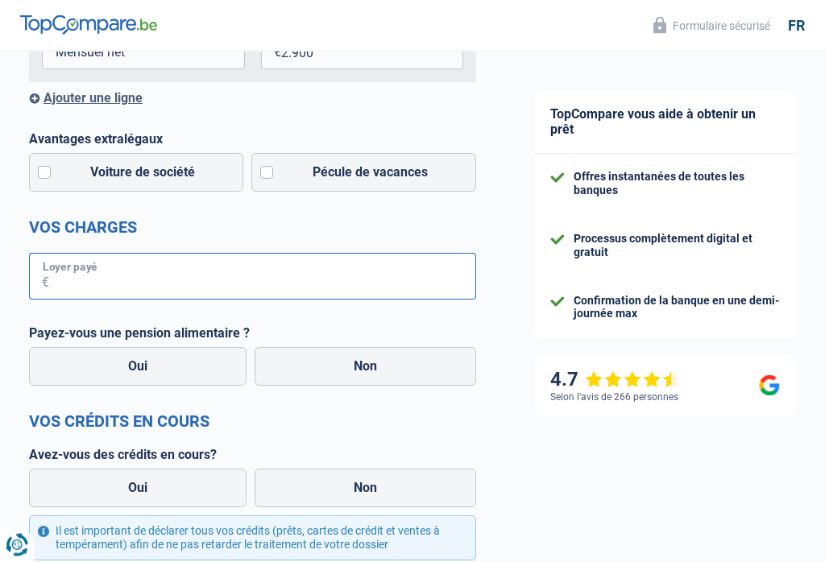
click at [413, 275] on input "Loyer payé" at bounding box center [262, 277] width 427 height 47
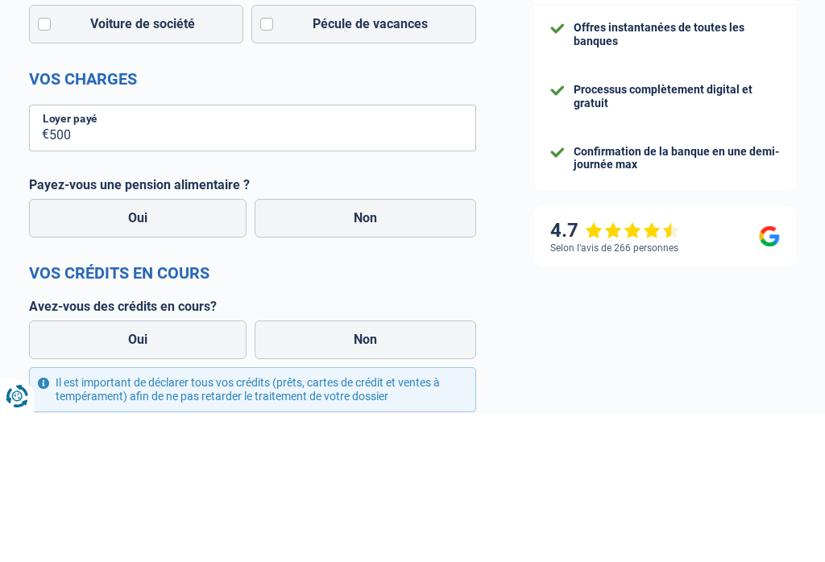
scroll to position [496, 0]
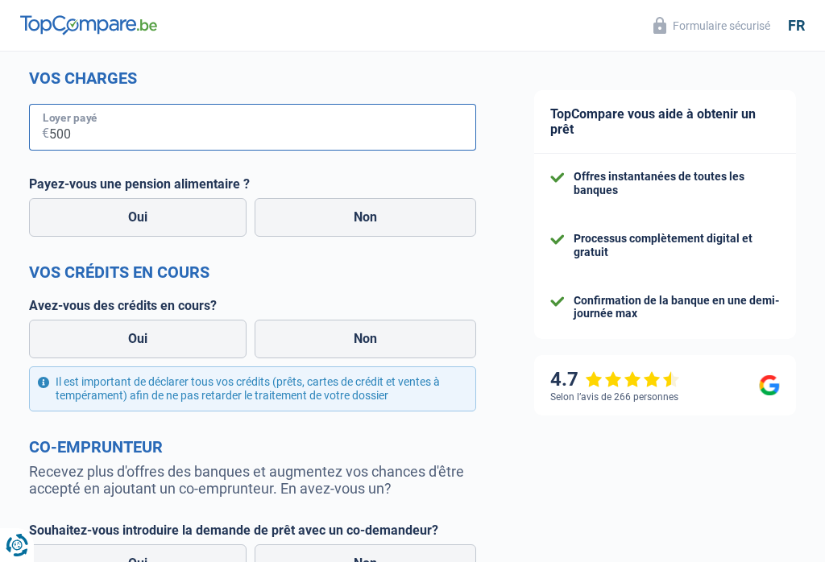
type input "500"
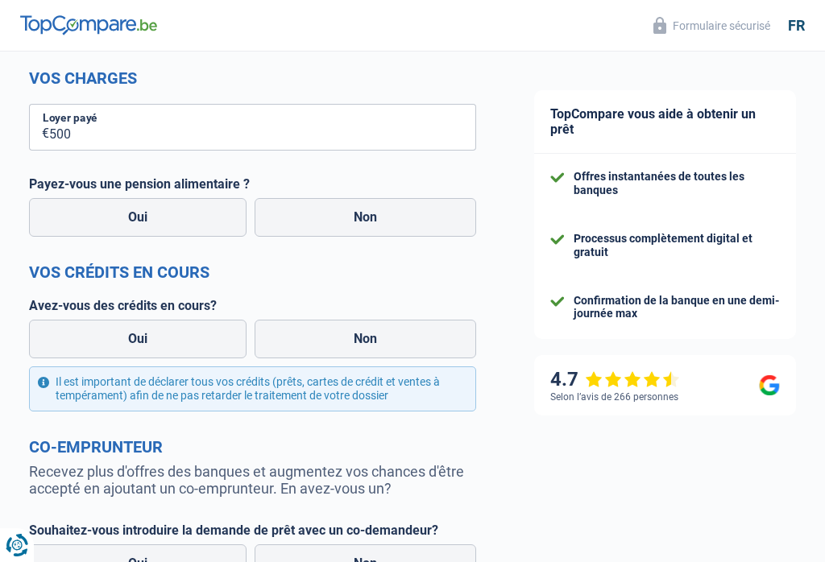
click at [427, 214] on label "Non" at bounding box center [364, 217] width 221 height 39
click at [427, 214] on input "Non" at bounding box center [364, 217] width 221 height 39
radio input "true"
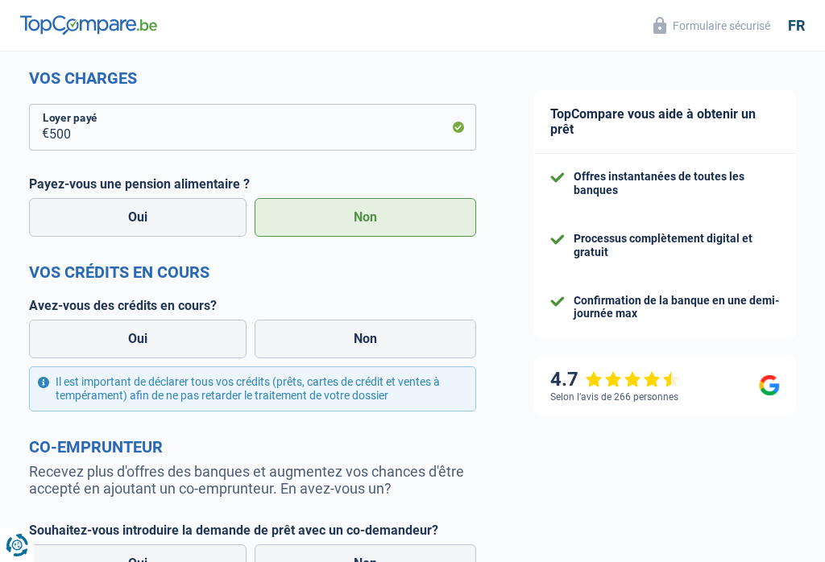
click at [436, 340] on label "Non" at bounding box center [364, 339] width 221 height 39
click at [436, 340] on input "Non" at bounding box center [364, 339] width 221 height 39
radio input "true"
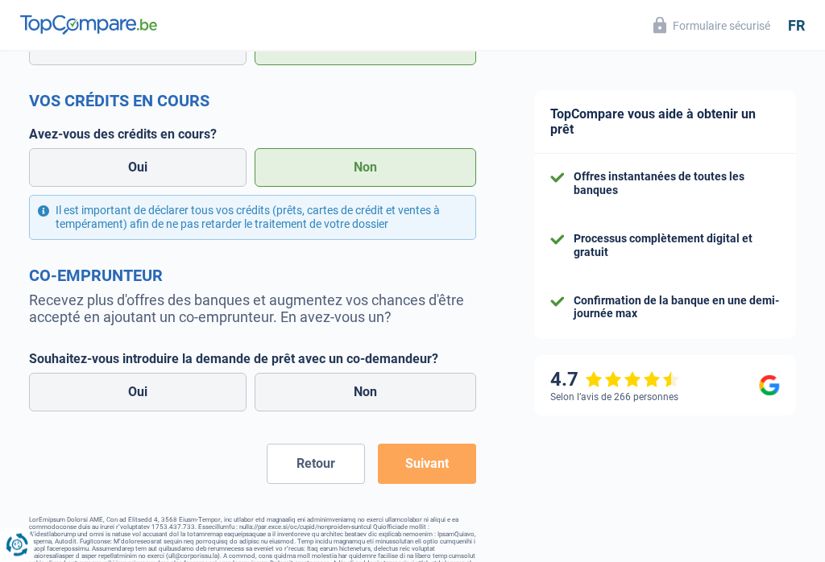
scroll to position [684, 0]
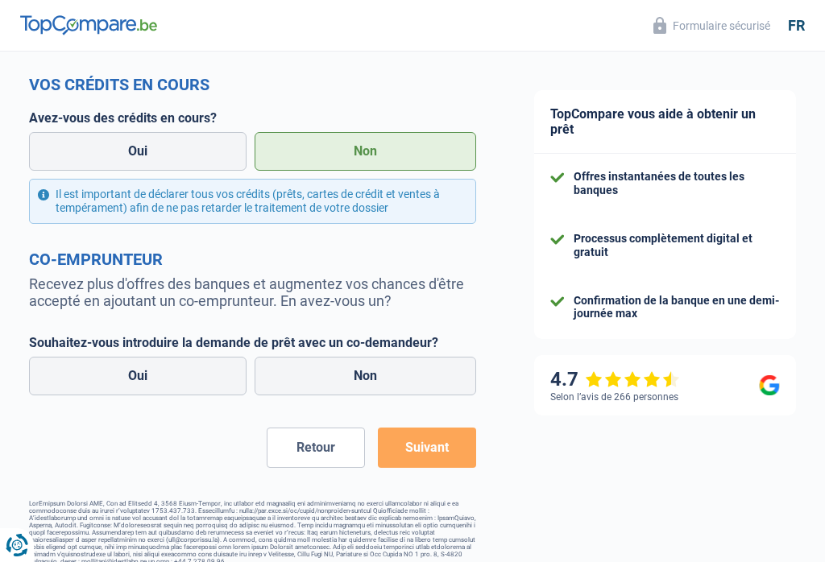
click at [393, 374] on label "Non" at bounding box center [364, 376] width 221 height 39
click at [393, 374] on input "Non" at bounding box center [364, 376] width 221 height 39
radio input "true"
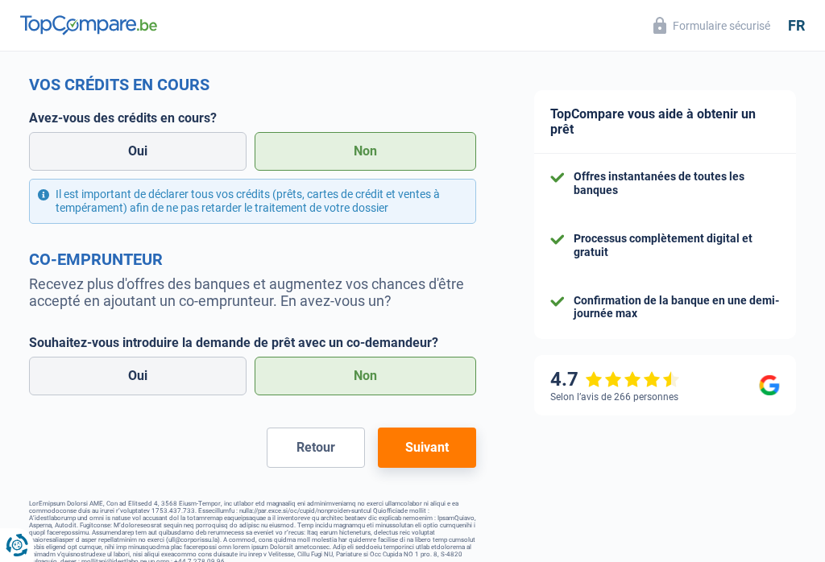
click at [445, 450] on button "Suivant" at bounding box center [427, 448] width 98 height 40
select select "60"
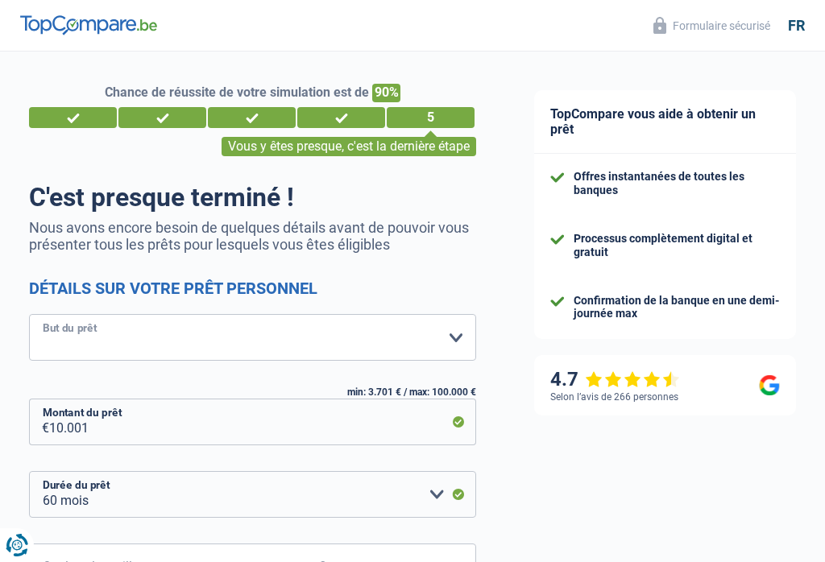
click at [459, 338] on select "Confort maison: meubles, textile, peinture, électroménager, outillage non-profe…" at bounding box center [252, 337] width 447 height 47
select select "familyEvent"
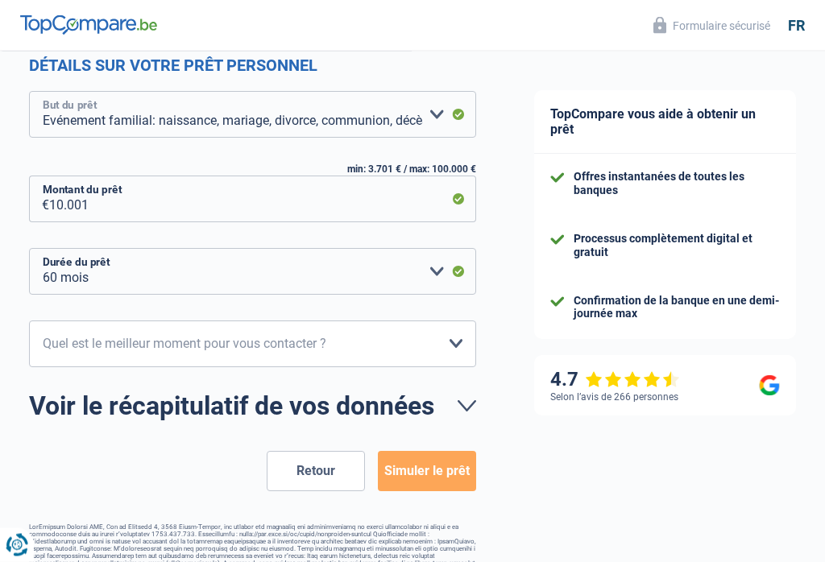
scroll to position [245, 0]
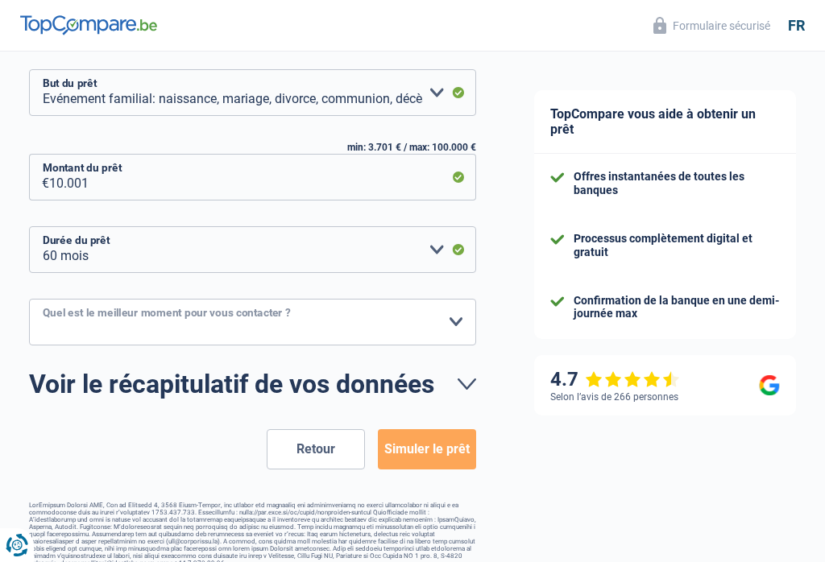
click at [450, 325] on select "10h-12h 12h-14h 14h-16h 16h-18h Veuillez sélectionner une option" at bounding box center [252, 322] width 447 height 47
select select "16-18"
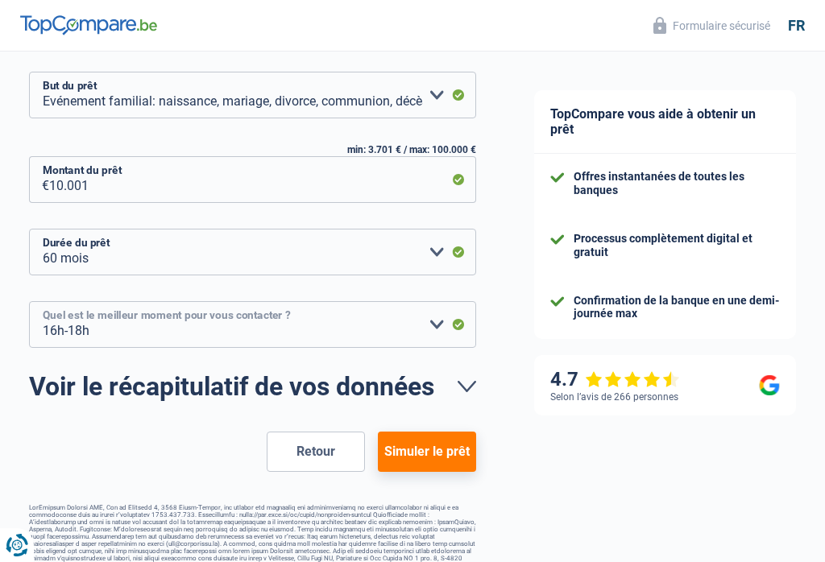
scroll to position [240, 0]
